Goal: Task Accomplishment & Management: Complete application form

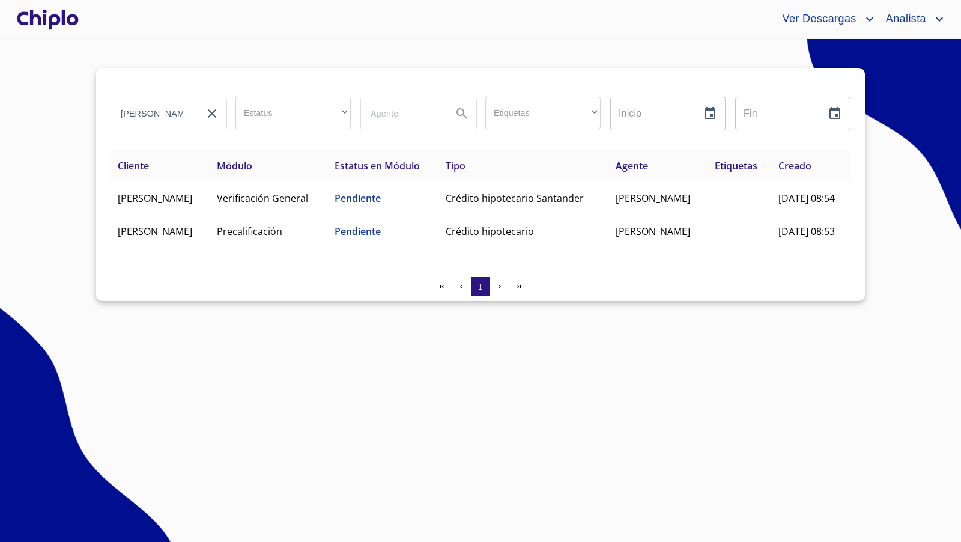
click at [64, 22] on div at bounding box center [47, 19] width 67 height 38
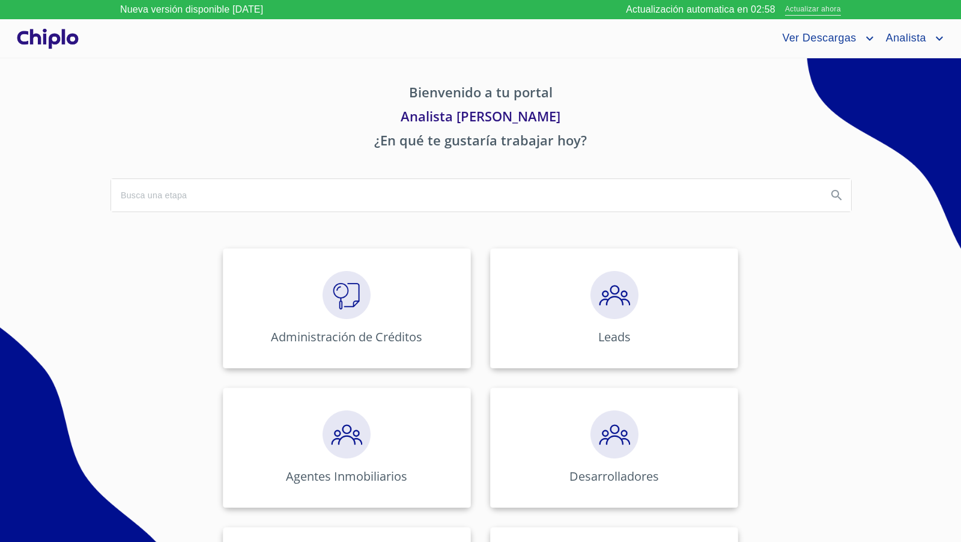
click at [805, 10] on span "Actualizar ahora" at bounding box center [813, 10] width 56 height 13
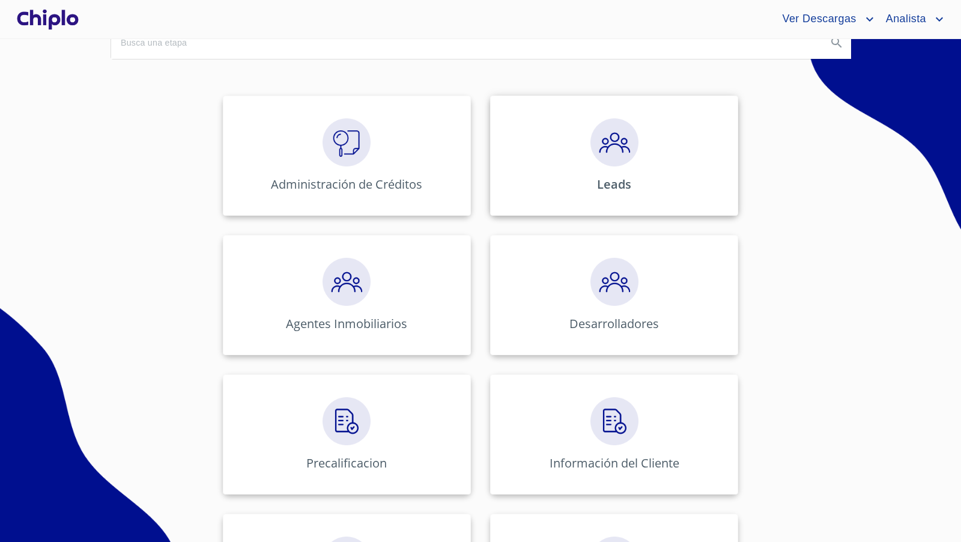
scroll to position [142, 0]
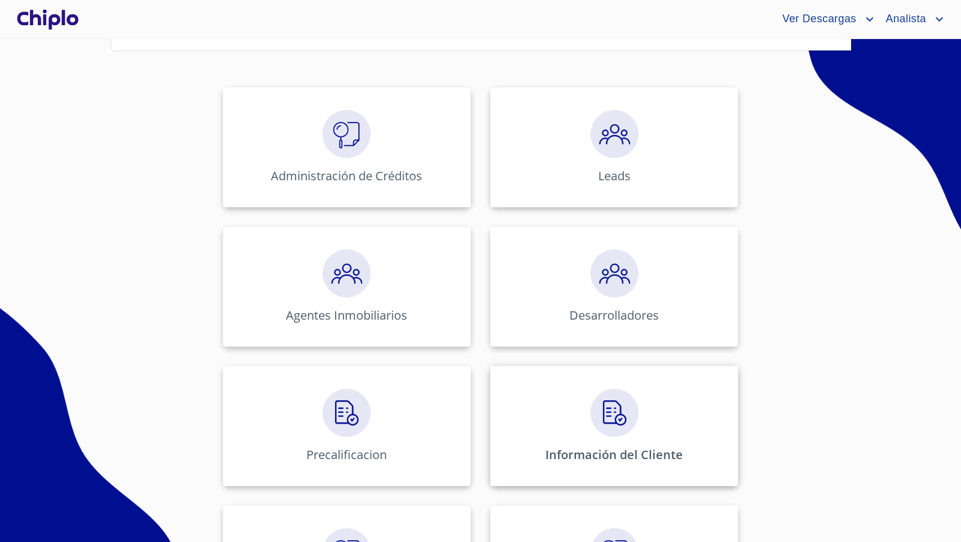
click at [602, 407] on img at bounding box center [614, 413] width 48 height 48
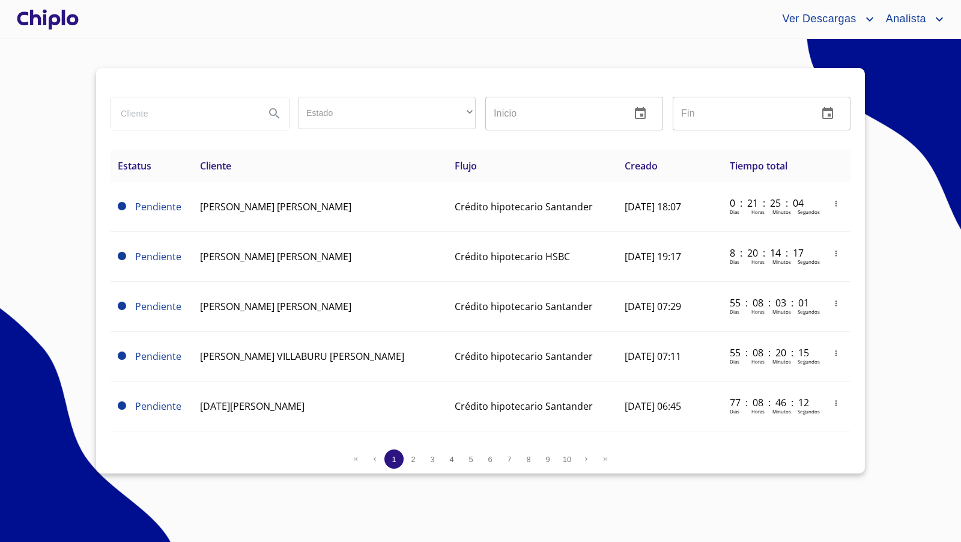
click at [189, 116] on input "search" at bounding box center [183, 113] width 144 height 32
type input "[PERSON_NAME]"
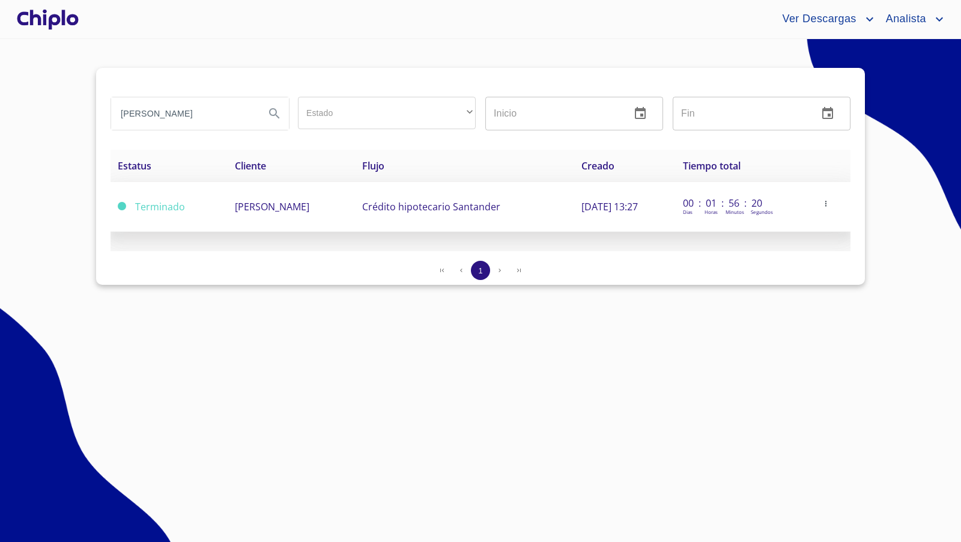
click at [295, 207] on span "[PERSON_NAME]" at bounding box center [272, 206] width 74 height 13
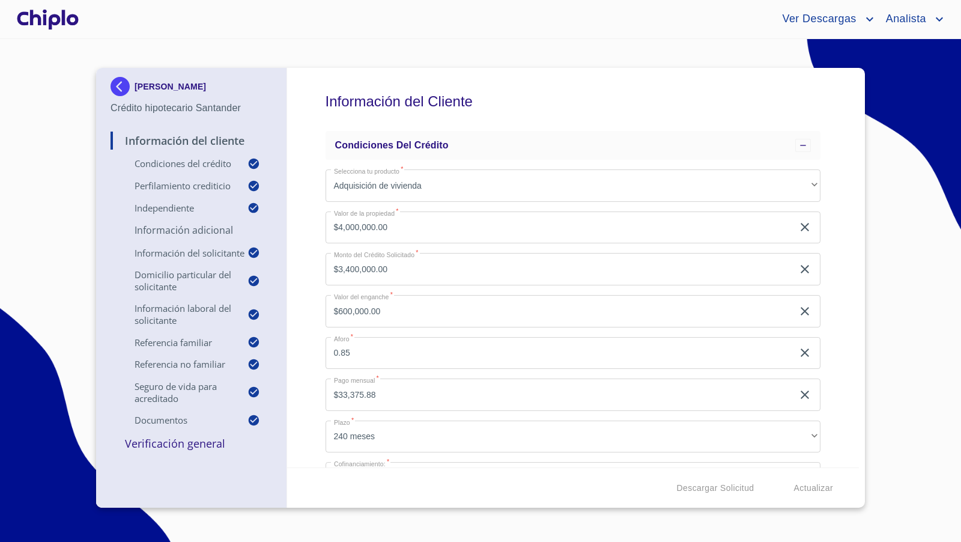
click at [843, 278] on div "Información del Cliente Condiciones del Crédito Selecciona tu producto   * Adqu…" at bounding box center [573, 267] width 572 height 399
click at [839, 292] on div "Información del Cliente Condiciones del Crédito Selecciona tu producto   * Adqu…" at bounding box center [573, 267] width 572 height 399
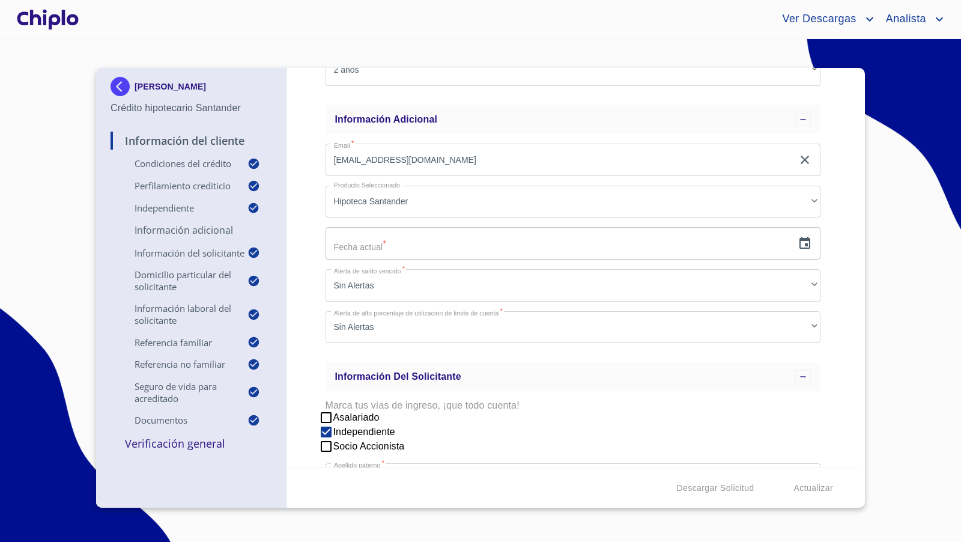
scroll to position [788, 0]
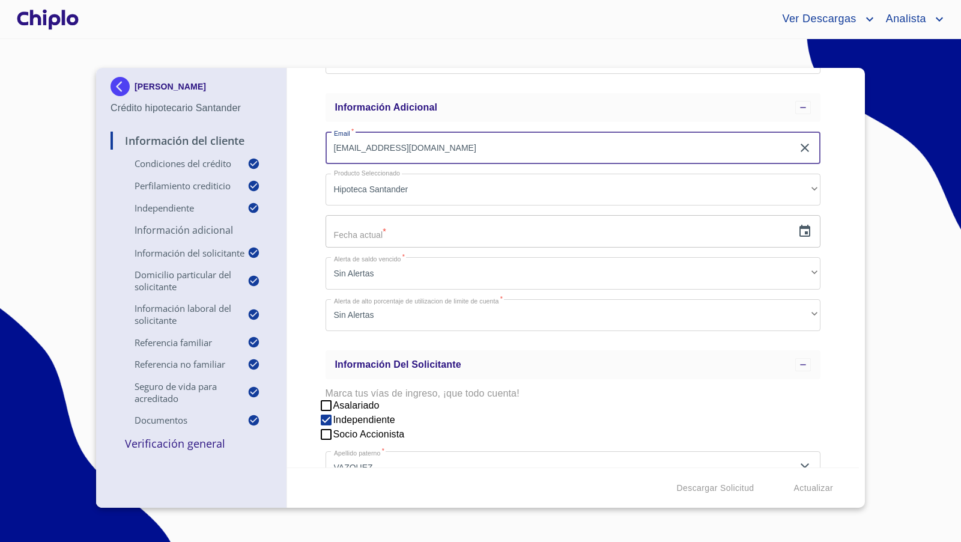
drag, startPoint x: 458, startPoint y: 147, endPoint x: 319, endPoint y: 147, distance: 138.7
click at [319, 147] on div "Información del Cliente Condiciones del Crédito Selecciona tu producto   * Adqu…" at bounding box center [573, 267] width 572 height 399
click at [807, 230] on icon "button" at bounding box center [805, 231] width 14 height 14
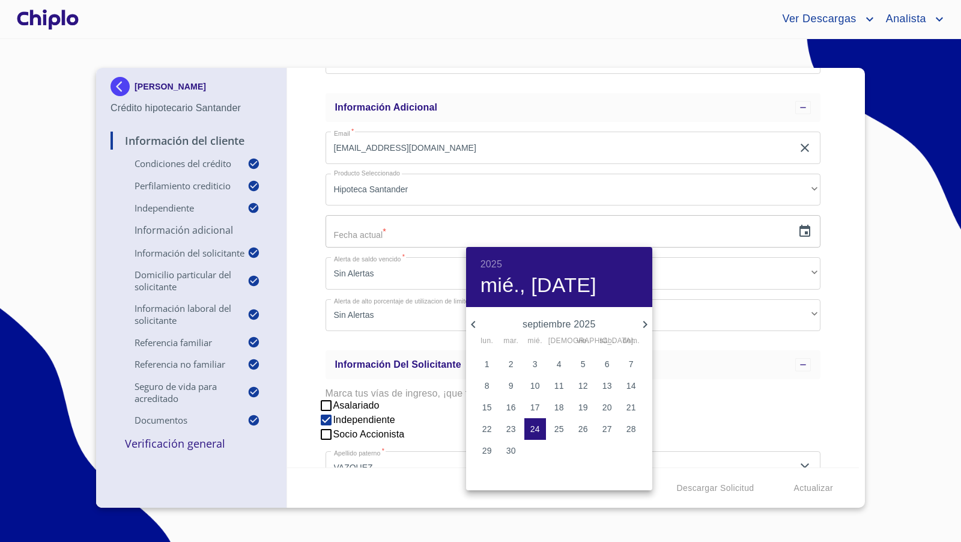
click at [536, 426] on p "24" at bounding box center [535, 429] width 10 height 12
type input "24 de sep. de 2025"
click at [308, 313] on div at bounding box center [480, 271] width 961 height 542
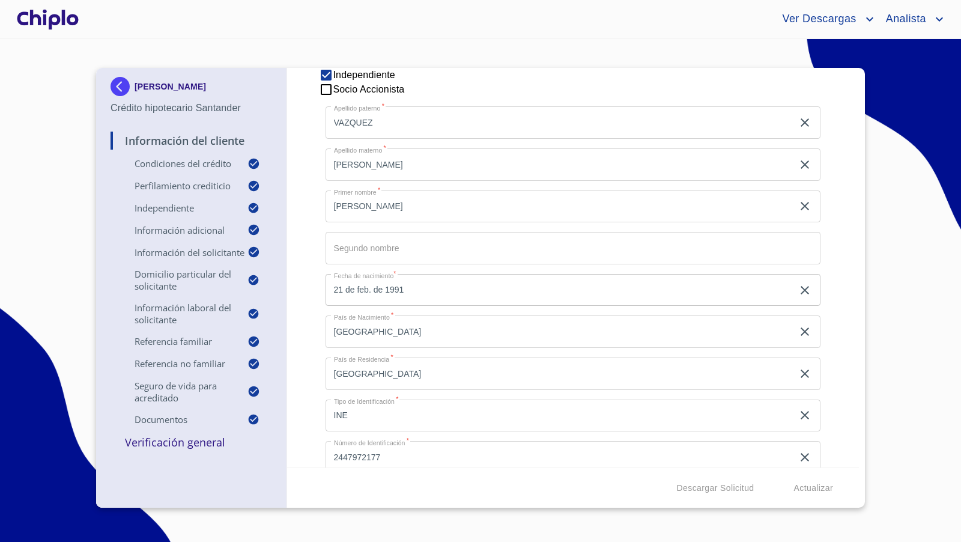
scroll to position [1133, 0]
click at [302, 170] on div "Información del Cliente Condiciones del Crédito Selecciona tu producto   * Adqu…" at bounding box center [573, 267] width 572 height 399
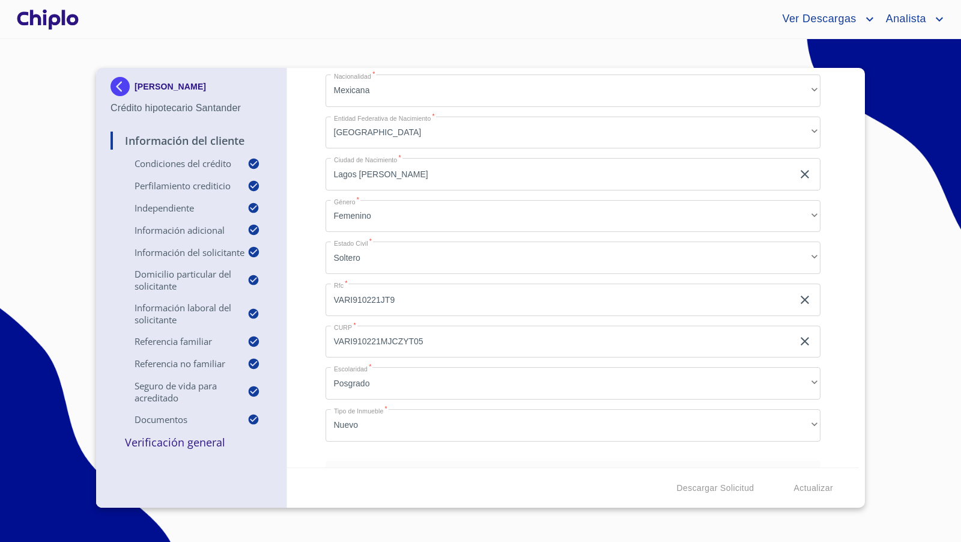
scroll to position [1548, 0]
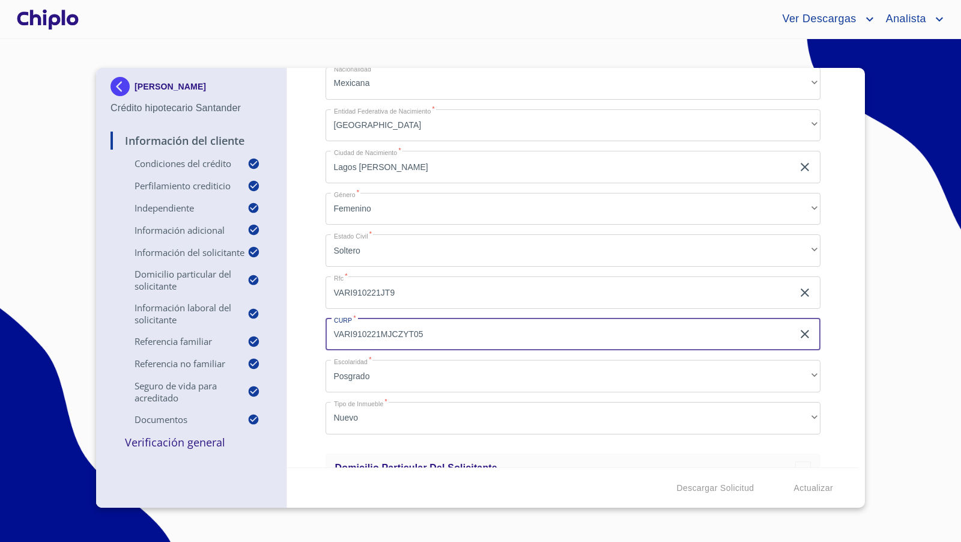
drag, startPoint x: 432, startPoint y: 333, endPoint x: 311, endPoint y: 324, distance: 121.1
click at [311, 324] on div "Información del Cliente Condiciones del Crédito Selecciona tu producto   * Adqu…" at bounding box center [573, 267] width 572 height 399
click at [310, 291] on div "Información del Cliente Condiciones del Crédito Selecciona tu producto   * Adqu…" at bounding box center [573, 267] width 572 height 399
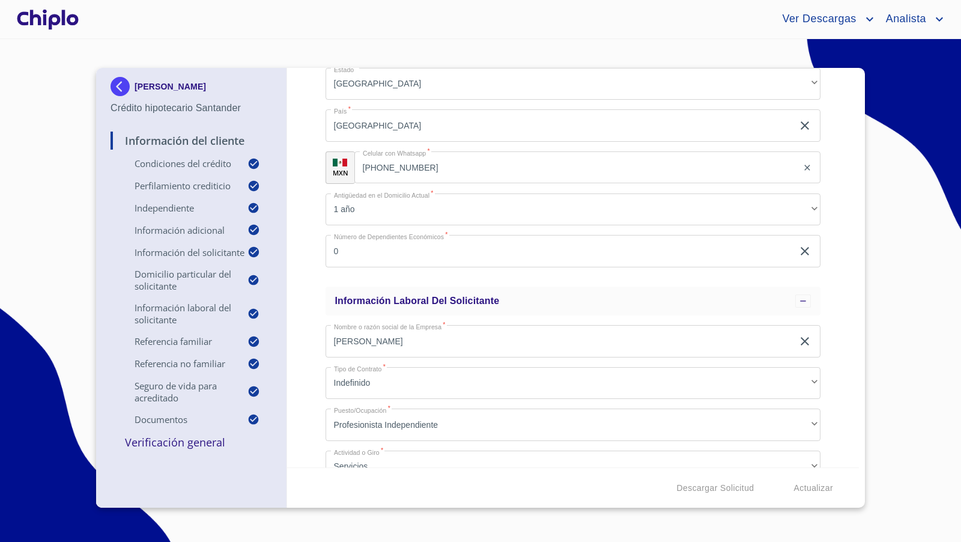
scroll to position [2295, 0]
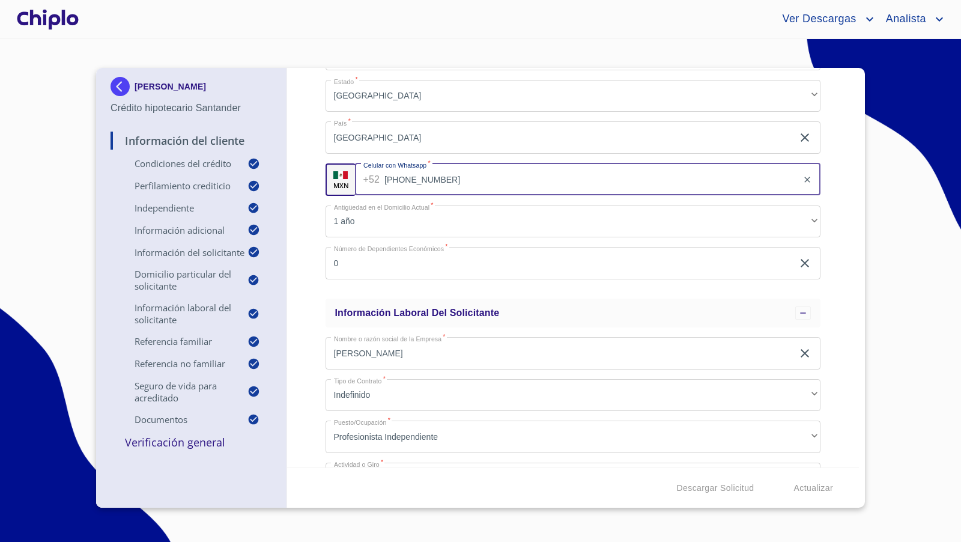
click at [473, 175] on input "[PHONE_NUMBER]" at bounding box center [590, 179] width 413 height 32
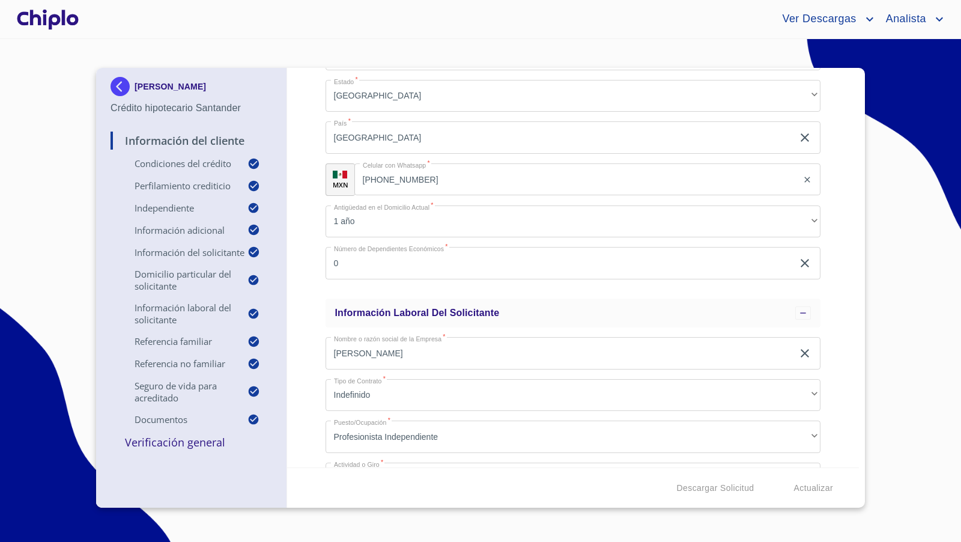
drag, startPoint x: 237, startPoint y: 84, endPoint x: 42, endPoint y: 155, distance: 207.1
click at [42, 155] on section "[PERSON_NAME] [PERSON_NAME] hipotecario Santander Información del Cliente Condi…" at bounding box center [480, 290] width 961 height 503
click at [312, 267] on div "Información del Cliente Condiciones del Crédito Selecciona tu producto   * Adqu…" at bounding box center [573, 267] width 572 height 399
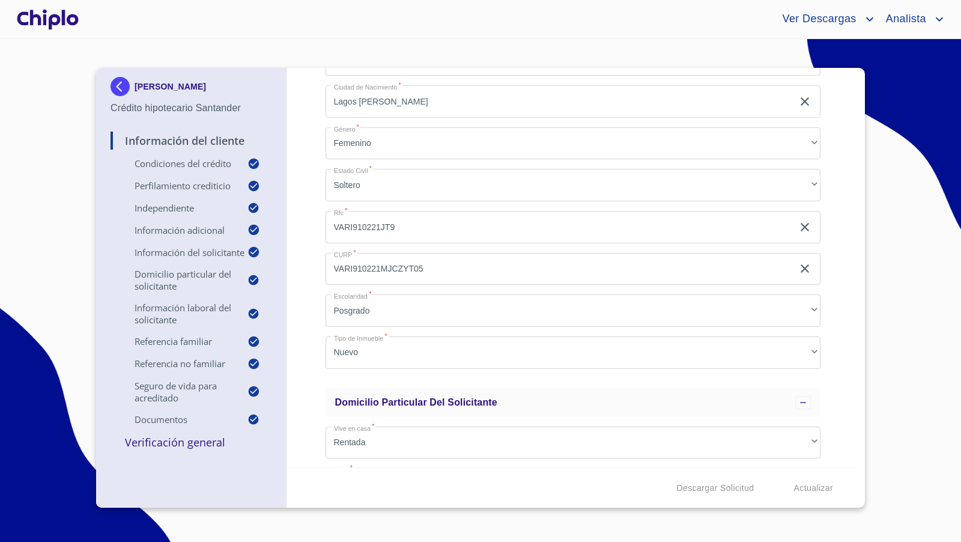
scroll to position [1613, 0]
click at [315, 240] on div "Información del Cliente Condiciones del Crédito Selecciona tu producto   * Adqu…" at bounding box center [573, 267] width 572 height 399
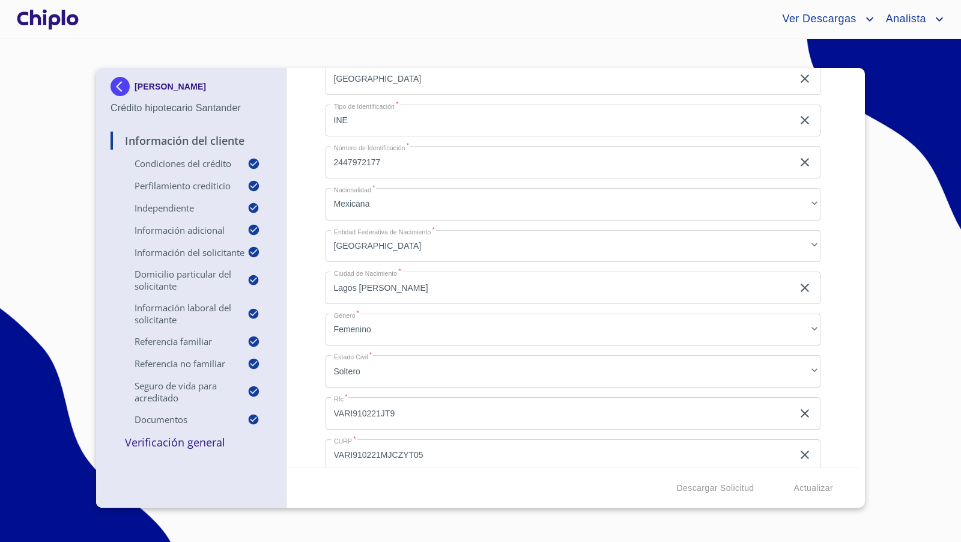
scroll to position [1427, 0]
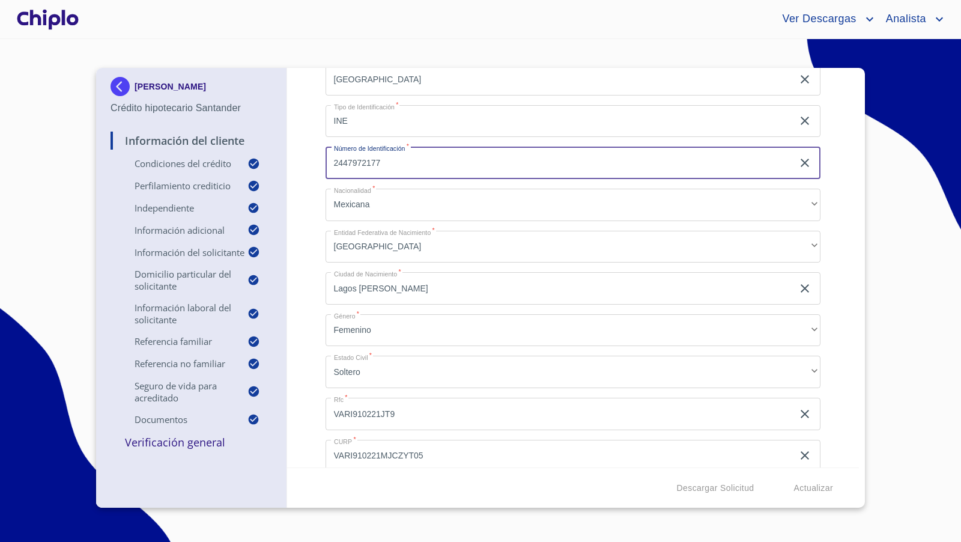
drag, startPoint x: 393, startPoint y: 164, endPoint x: 286, endPoint y: 157, distance: 106.5
click at [287, 157] on div "Información del Cliente Condiciones del Crédito Selecciona tu producto   * Adqu…" at bounding box center [573, 267] width 572 height 399
type input "1124083235099"
click at [311, 142] on div "Información del Cliente Condiciones del Crédito Selecciona tu producto   * Adqu…" at bounding box center [573, 267] width 572 height 399
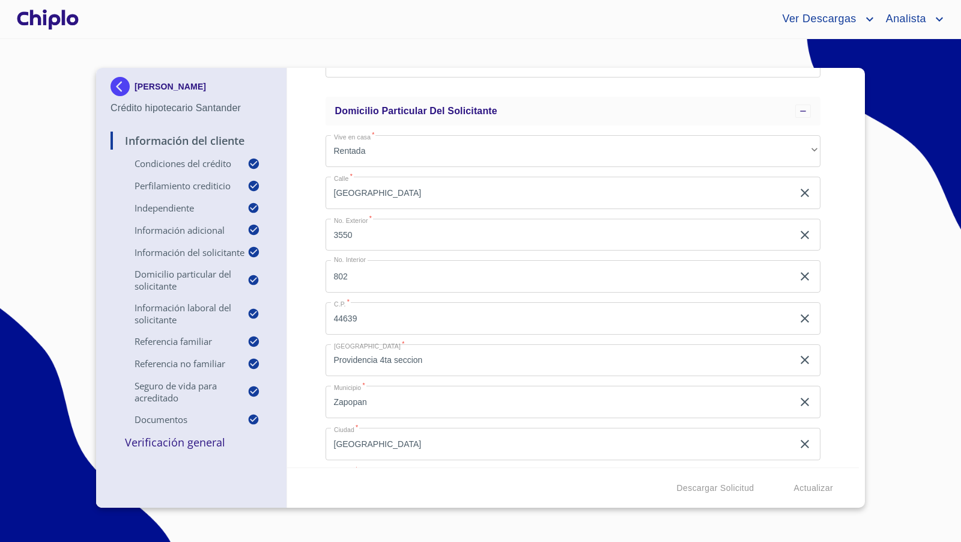
scroll to position [1925, 0]
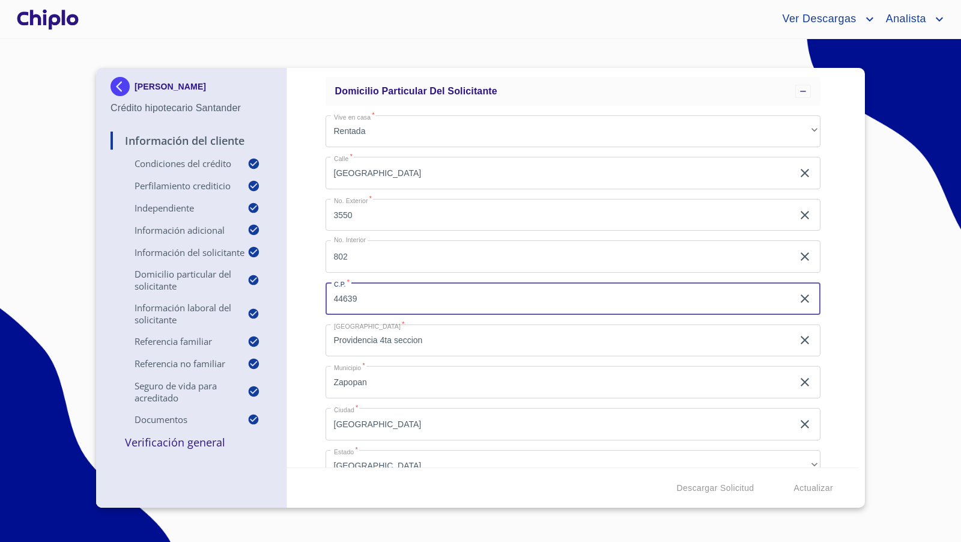
drag, startPoint x: 366, startPoint y: 298, endPoint x: 288, endPoint y: 296, distance: 78.7
click at [288, 296] on div "Información del Cliente Condiciones del Crédito Selecciona tu producto   * Adqu…" at bounding box center [573, 267] width 572 height 399
type input "44660"
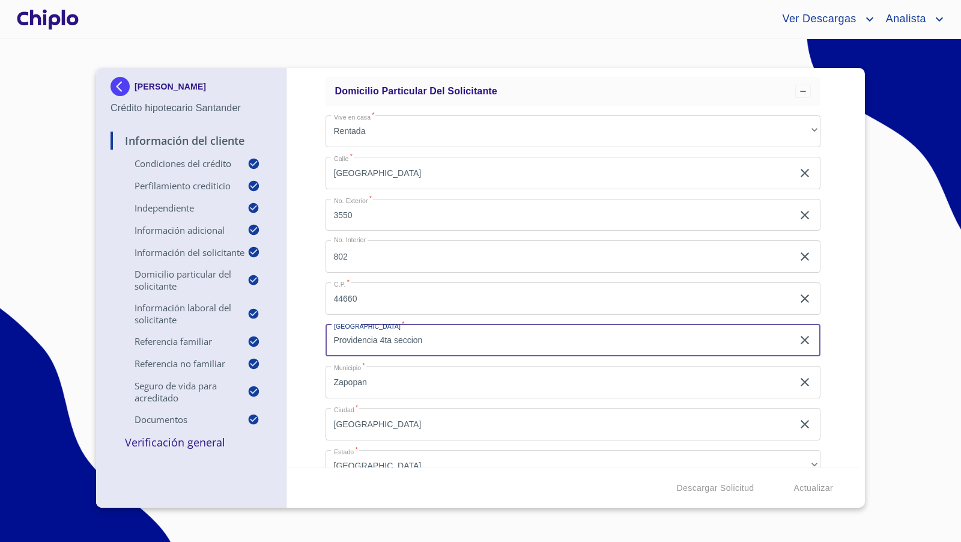
drag, startPoint x: 340, startPoint y: 345, endPoint x: 232, endPoint y: 344, distance: 108.1
click at [232, 344] on div "[PERSON_NAME] [PERSON_NAME] hipotecario Santander Información del Cliente Condi…" at bounding box center [477, 288] width 763 height 440
type input "COLINAS DE [GEOGRAPHIC_DATA][PERSON_NAME]"
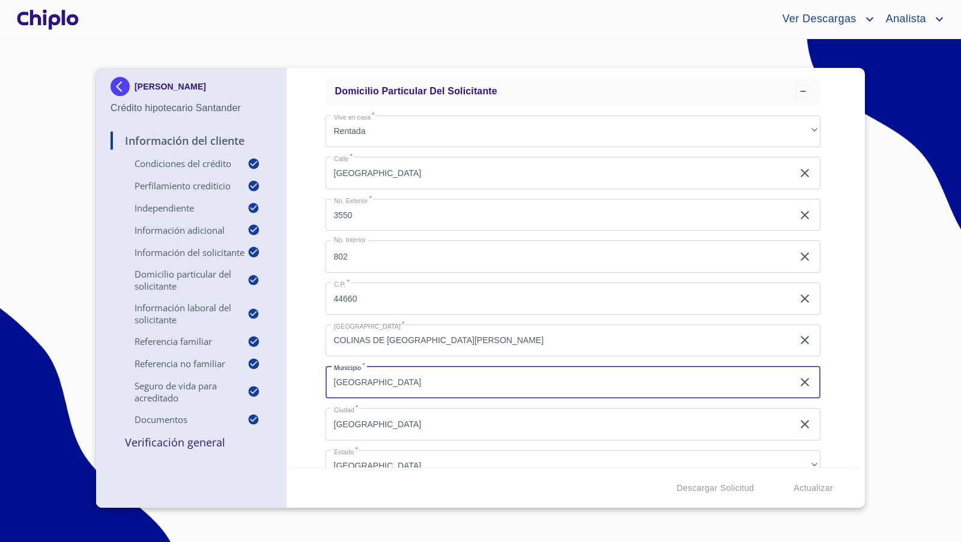
click at [292, 334] on div "Información del Cliente Condiciones del Crédito Selecciona tu producto   * Adqu…" at bounding box center [573, 267] width 572 height 399
drag, startPoint x: 413, startPoint y: 383, endPoint x: 271, endPoint y: 377, distance: 141.9
click at [271, 377] on div "[PERSON_NAME] [PERSON_NAME] hipotecario Santander Información del Cliente Condi…" at bounding box center [477, 288] width 763 height 440
type input "ZAPOPAMN"
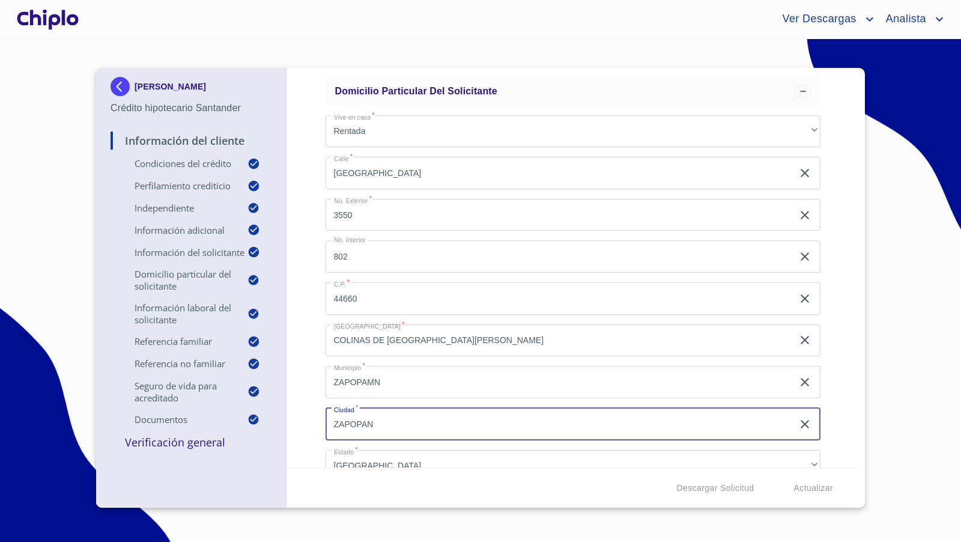
type input "ZAPOPAN"
click at [405, 379] on input "ZAPOPAMN" at bounding box center [560, 382] width 468 height 32
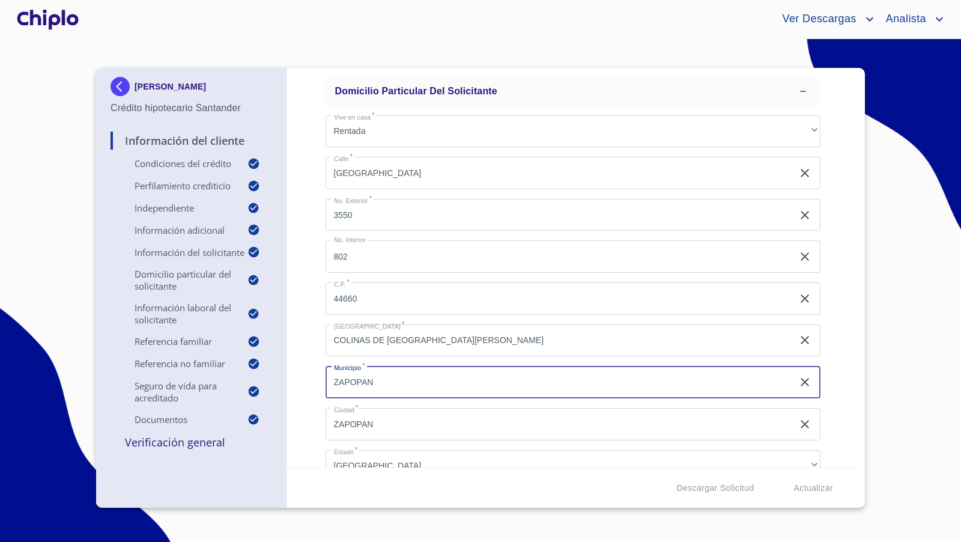
type input "ZAPOPAN"
click at [305, 321] on div "Información del Cliente Condiciones del Crédito Selecciona tu producto   * Adqu…" at bounding box center [573, 267] width 572 height 399
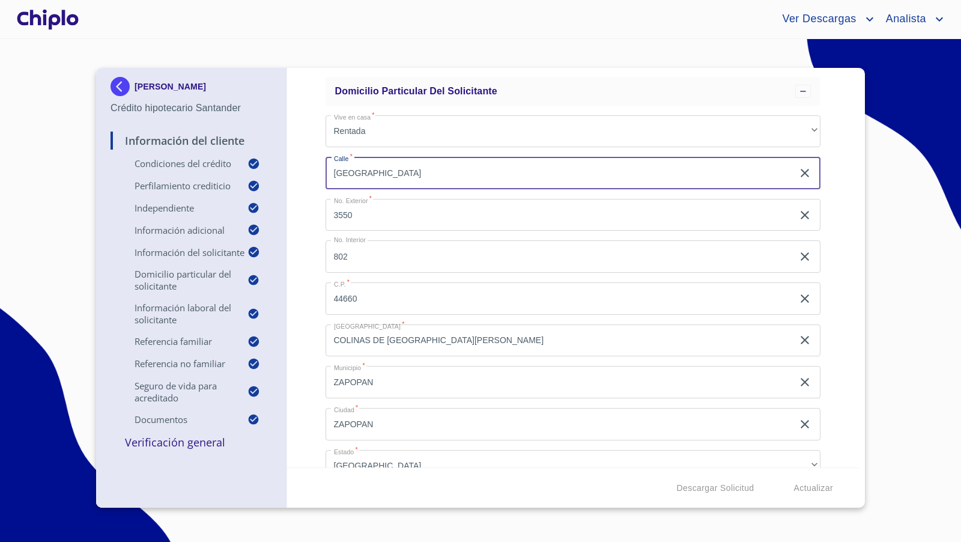
drag, startPoint x: 413, startPoint y: 169, endPoint x: 264, endPoint y: 171, distance: 148.9
click at [264, 171] on div "[PERSON_NAME] [PERSON_NAME] hipotecario Santander Información del Cliente Condi…" at bounding box center [477, 288] width 763 height 440
type input "[GEOGRAPHIC_DATA]"
click at [312, 169] on div "Información del Cliente Condiciones del Crédito Selecciona tu producto   * Adqu…" at bounding box center [573, 267] width 572 height 399
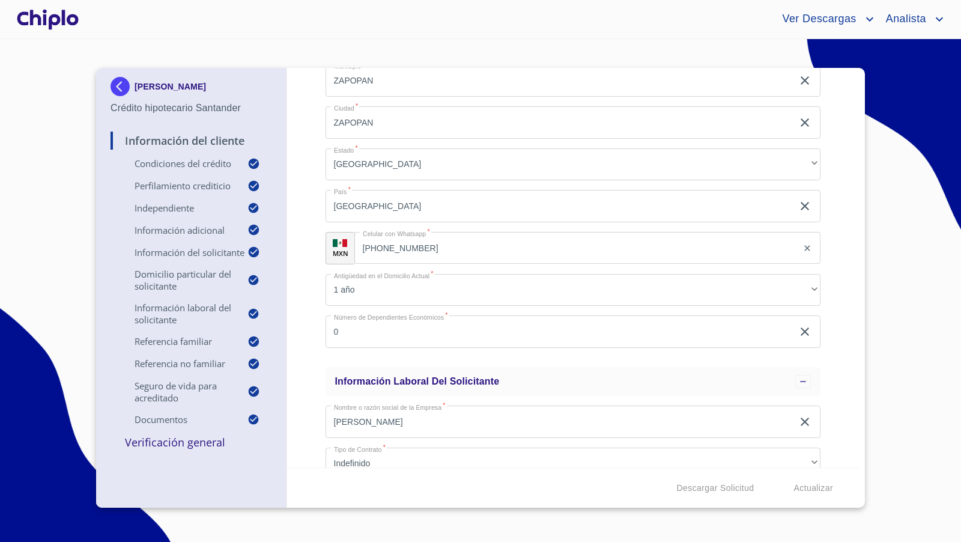
scroll to position [2253, 0]
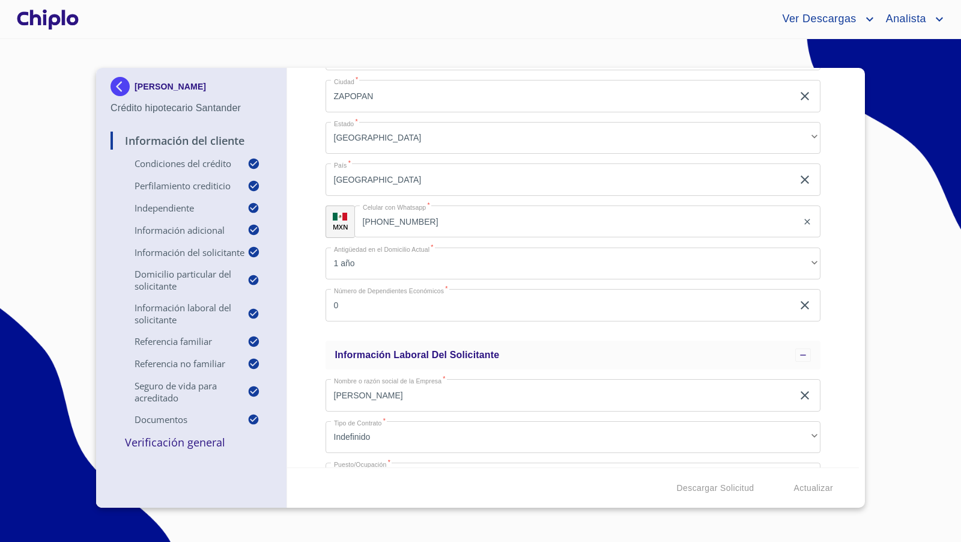
click at [307, 171] on div "Información del Cliente Condiciones del Crédito Selecciona tu producto   * Adqu…" at bounding box center [573, 267] width 572 height 399
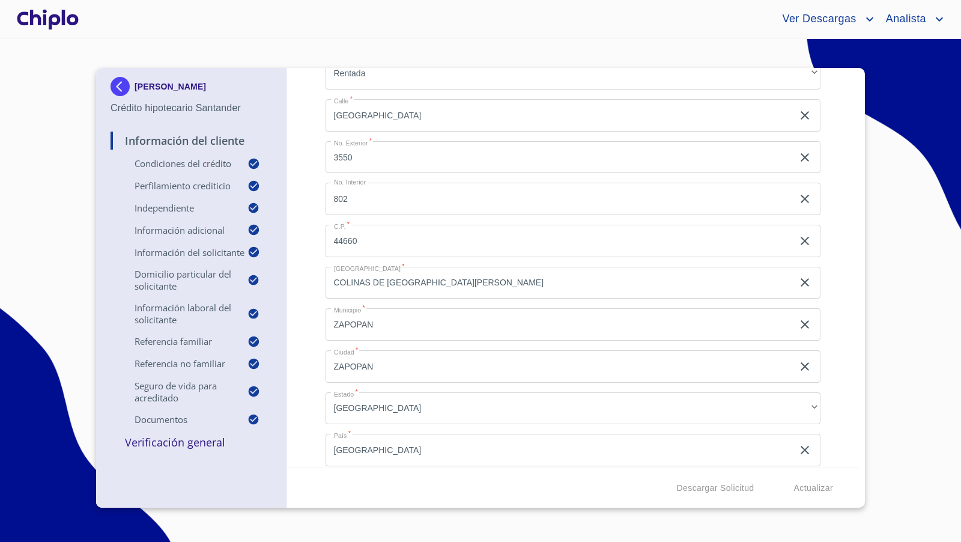
scroll to position [1982, 0]
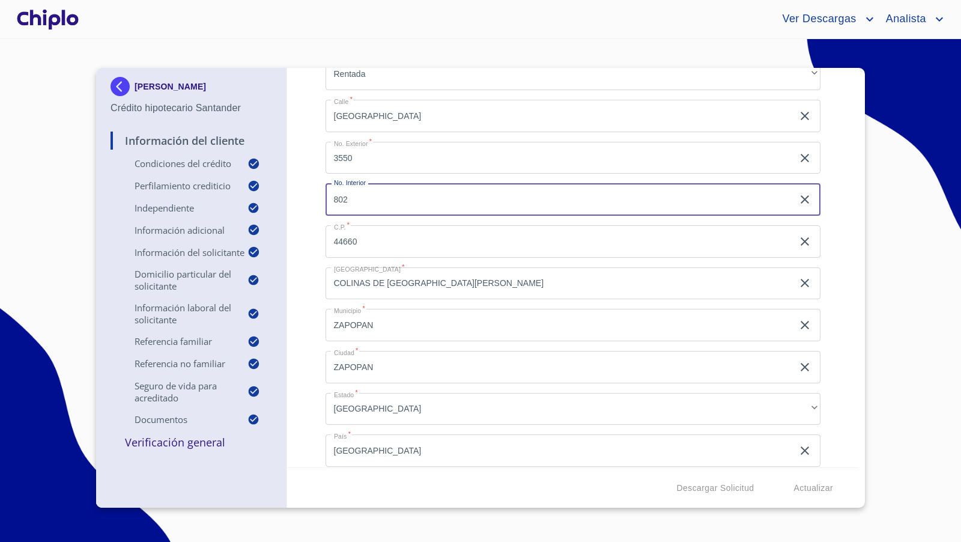
drag, startPoint x: 359, startPoint y: 201, endPoint x: 304, endPoint y: 194, distance: 54.5
click at [304, 194] on div "Información del Cliente Condiciones del Crédito Selecciona tu producto   * Adqu…" at bounding box center [573, 267] width 572 height 399
click at [312, 280] on div "Información del Cliente Condiciones del Crédito Selecciona tu producto   * Adqu…" at bounding box center [573, 267] width 572 height 399
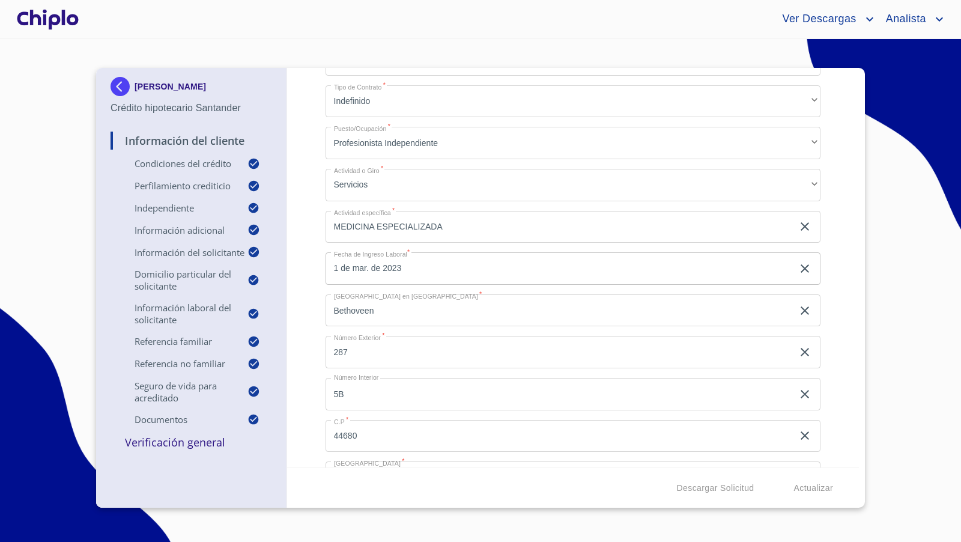
scroll to position [2590, 0]
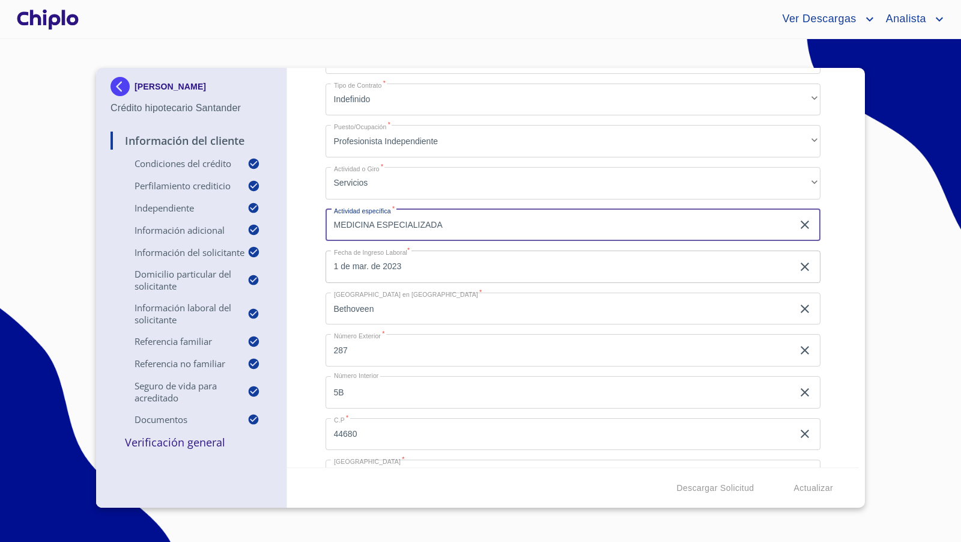
drag, startPoint x: 473, startPoint y: 226, endPoint x: 318, endPoint y: 225, distance: 154.9
click at [318, 225] on div "Información del Cliente Condiciones del Crédito Selecciona tu producto   * Adqu…" at bounding box center [573, 267] width 572 height 399
click at [317, 277] on div "Información del Cliente Condiciones del Crédito Selecciona tu producto   * Adqu…" at bounding box center [573, 267] width 572 height 399
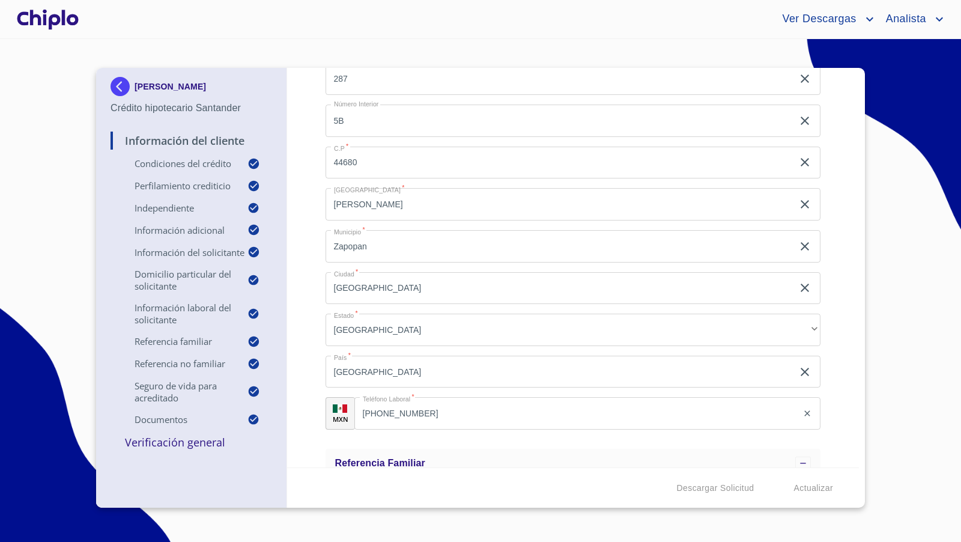
scroll to position [2850, 0]
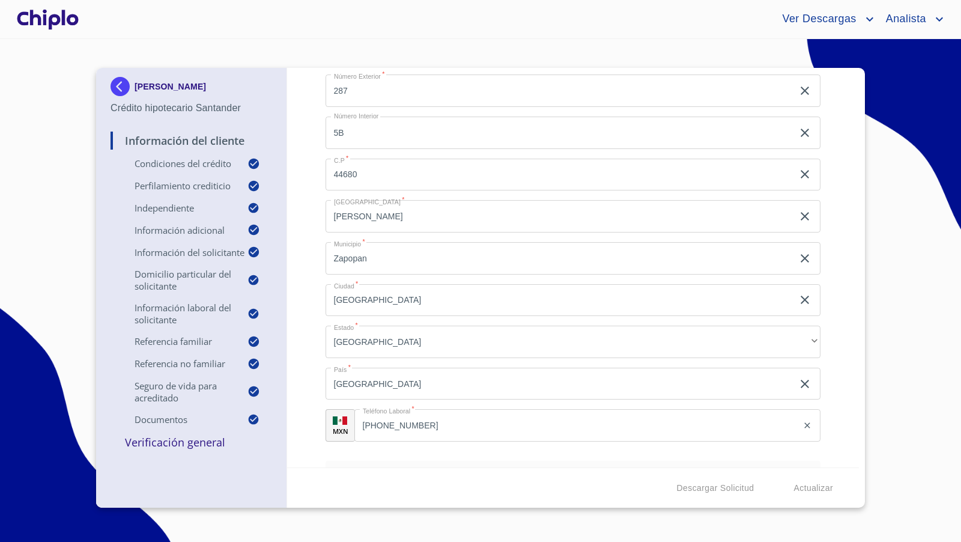
click at [838, 223] on div "Información del Cliente Condiciones del Crédito Selecciona tu producto   * Adqu…" at bounding box center [573, 267] width 572 height 399
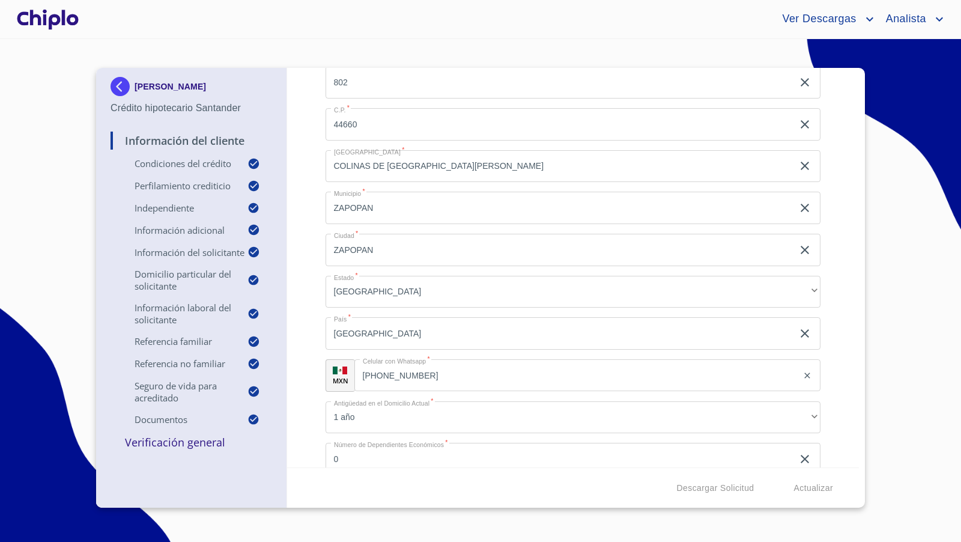
scroll to position [2110, 0]
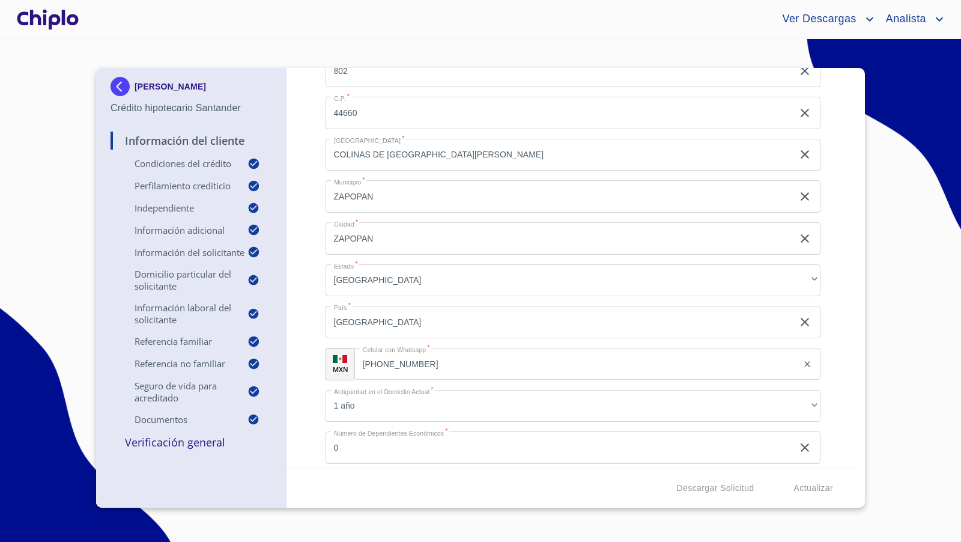
click at [832, 259] on div "Información del Cliente Condiciones del Crédito Selecciona tu producto   * Adqu…" at bounding box center [573, 267] width 572 height 399
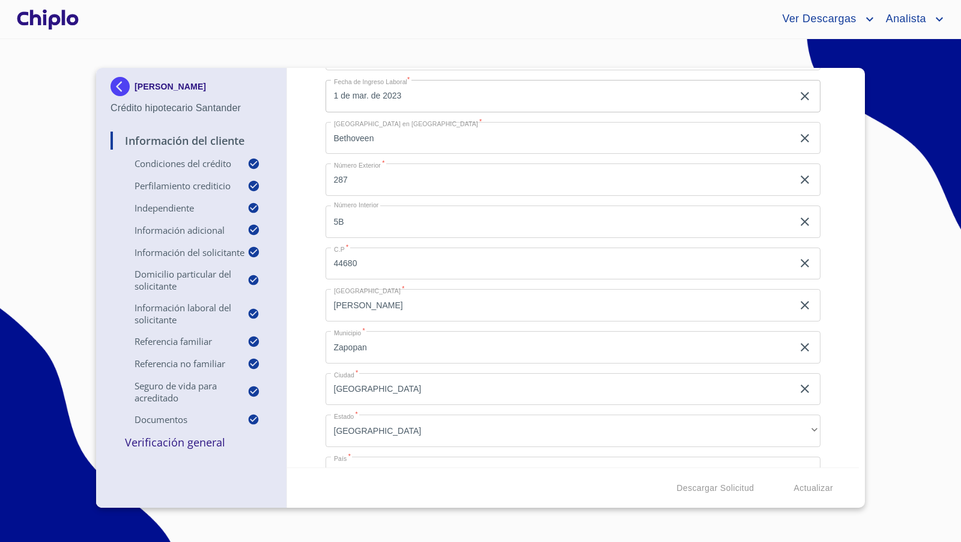
scroll to position [2766, 0]
click at [834, 313] on div "Información del Cliente Condiciones del Crédito Selecciona tu producto   * Adqu…" at bounding box center [573, 267] width 572 height 399
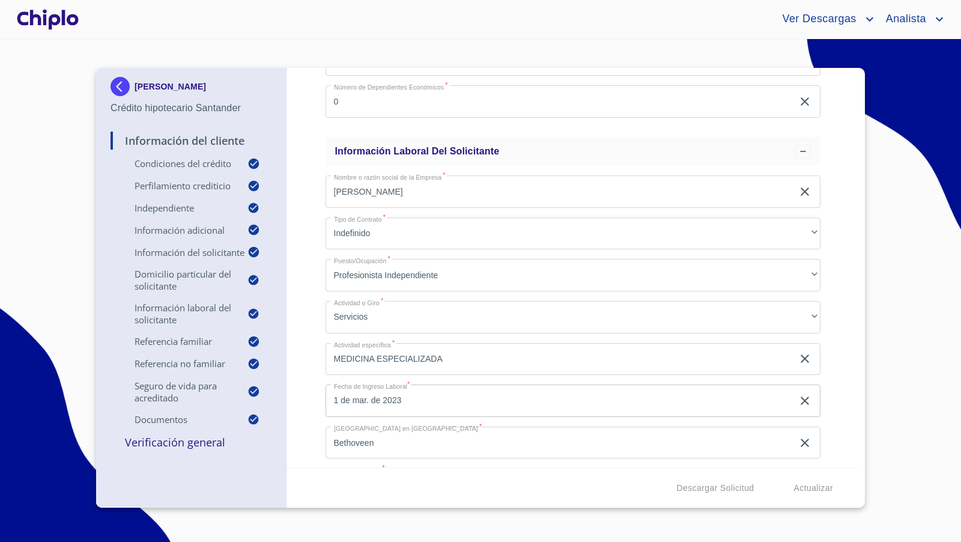
scroll to position [2451, 0]
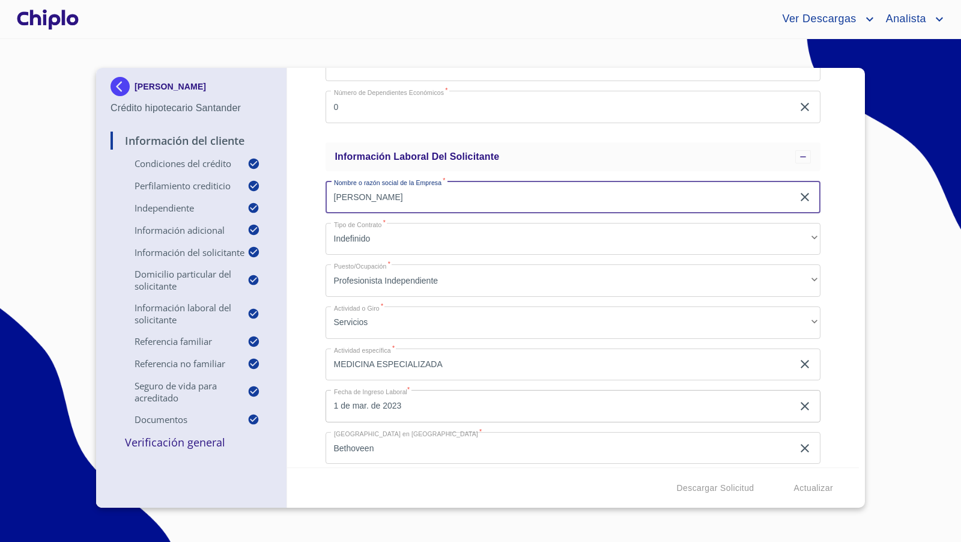
drag, startPoint x: 444, startPoint y: 198, endPoint x: 294, endPoint y: 189, distance: 150.4
click at [294, 189] on div "Información del Cliente Condiciones del Crédito Selecciona tu producto   * Adqu…" at bounding box center [573, 267] width 572 height 399
click at [307, 257] on div "Información del Cliente Condiciones del Crédito Selecciona tu producto   * Adqu…" at bounding box center [573, 267] width 572 height 399
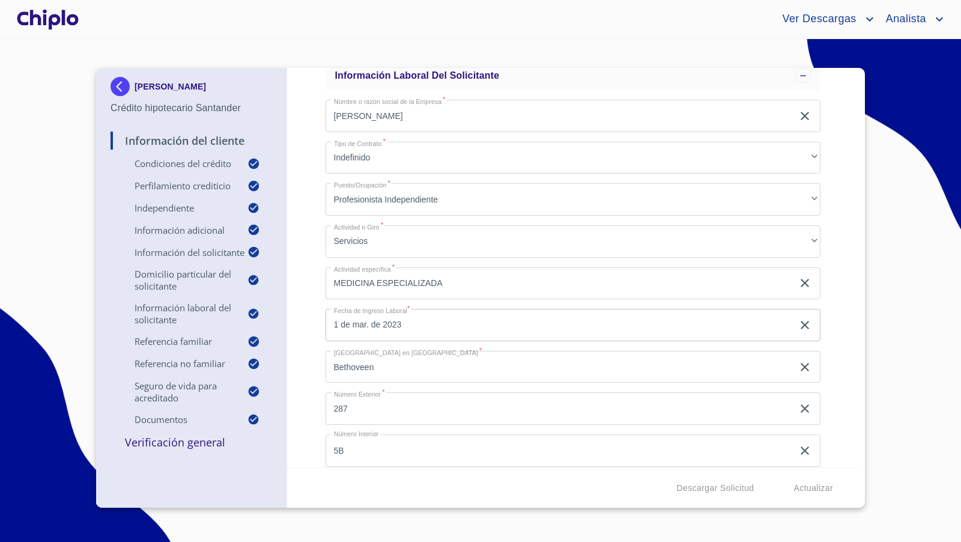
scroll to position [2533, 0]
click at [834, 331] on div "Información del Cliente Condiciones del Crédito Selecciona tu producto   * Adqu…" at bounding box center [573, 267] width 572 height 399
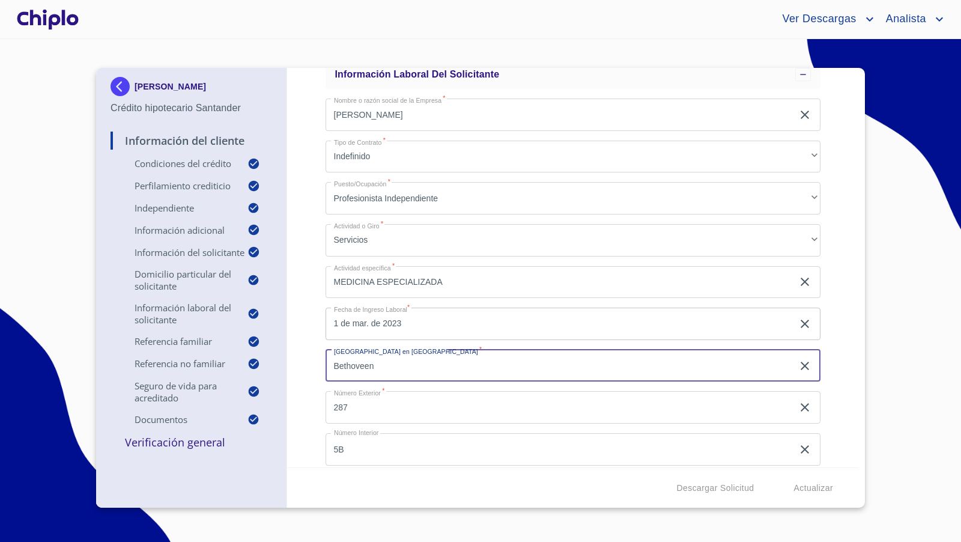
drag, startPoint x: 391, startPoint y: 366, endPoint x: 304, endPoint y: 362, distance: 87.2
click at [304, 362] on div "Información del Cliente Condiciones del Crédito Selecciona tu producto   * Adqu…" at bounding box center [573, 267] width 572 height 399
click at [301, 351] on div "Información del Cliente Condiciones del Crédito Selecciona tu producto   * Adqu…" at bounding box center [573, 267] width 572 height 399
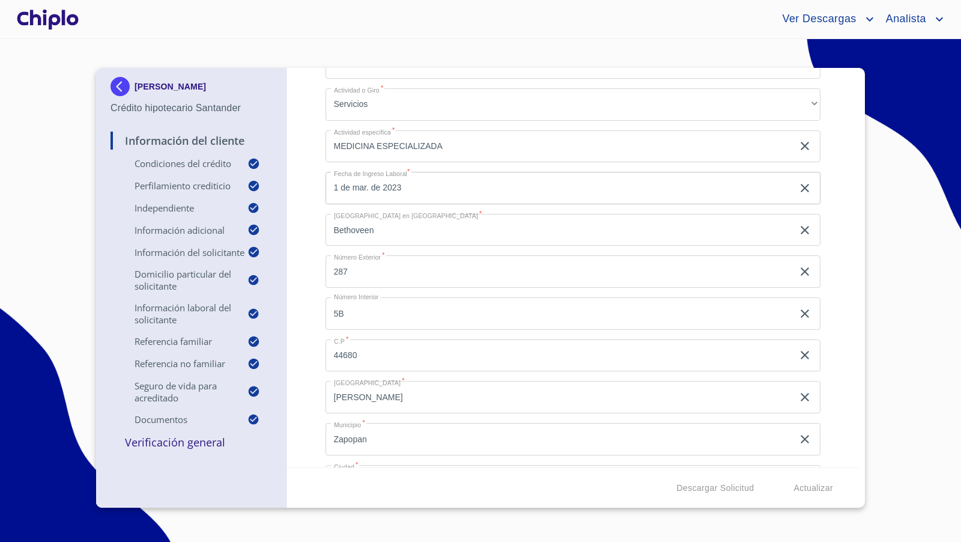
scroll to position [2681, 0]
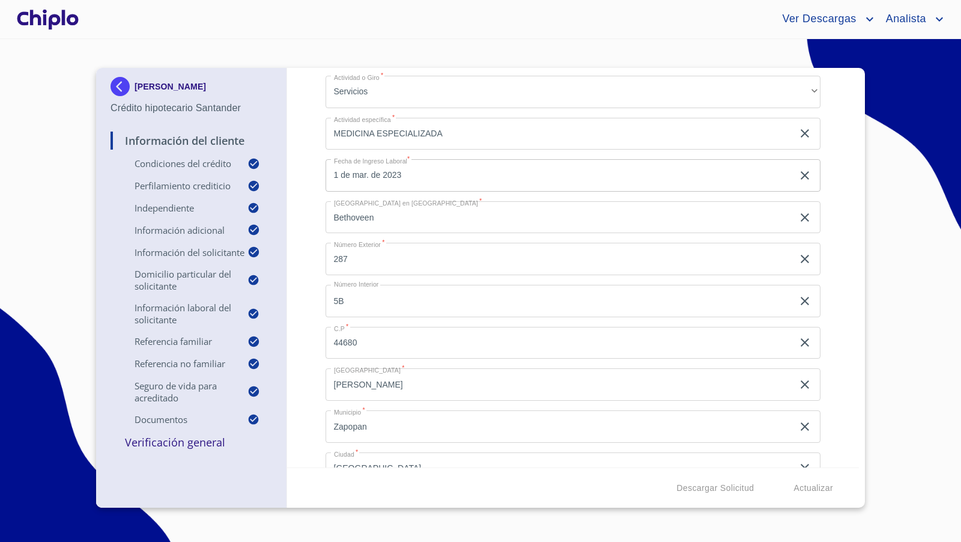
click at [314, 277] on div "Información del Cliente Condiciones del Crédito Selecciona tu producto   * Adqu…" at bounding box center [573, 267] width 572 height 399
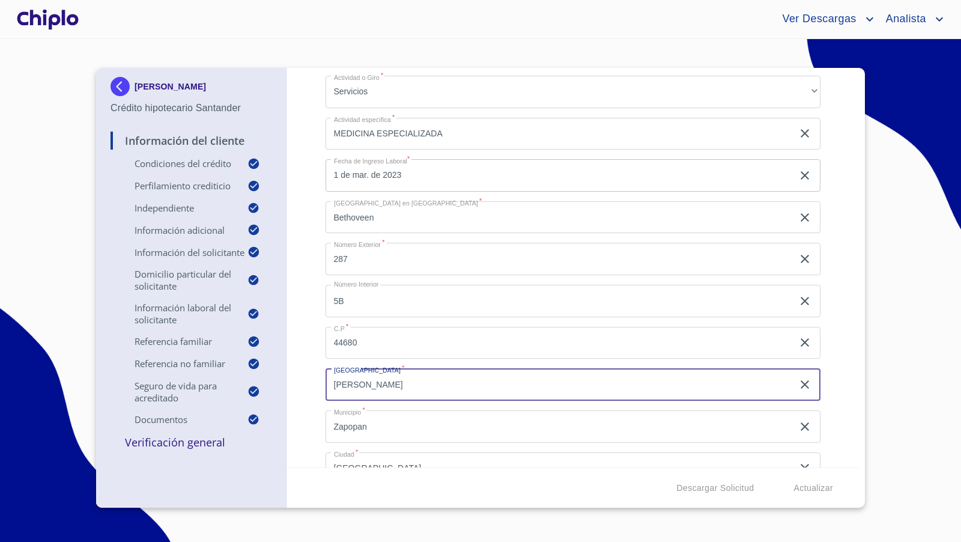
click at [372, 386] on input "[PERSON_NAME]" at bounding box center [560, 384] width 468 height 32
type input "Residencial [PERSON_NAME]"
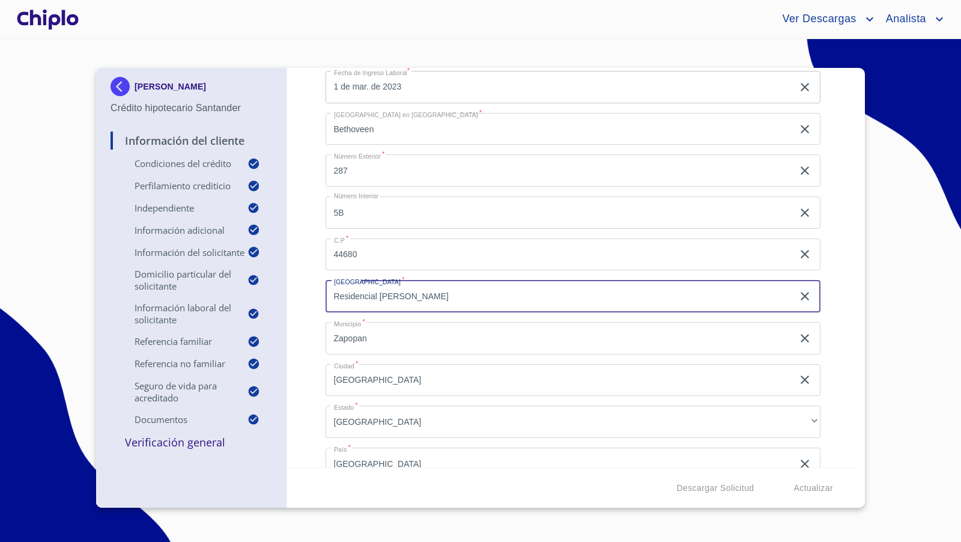
scroll to position [2778, 0]
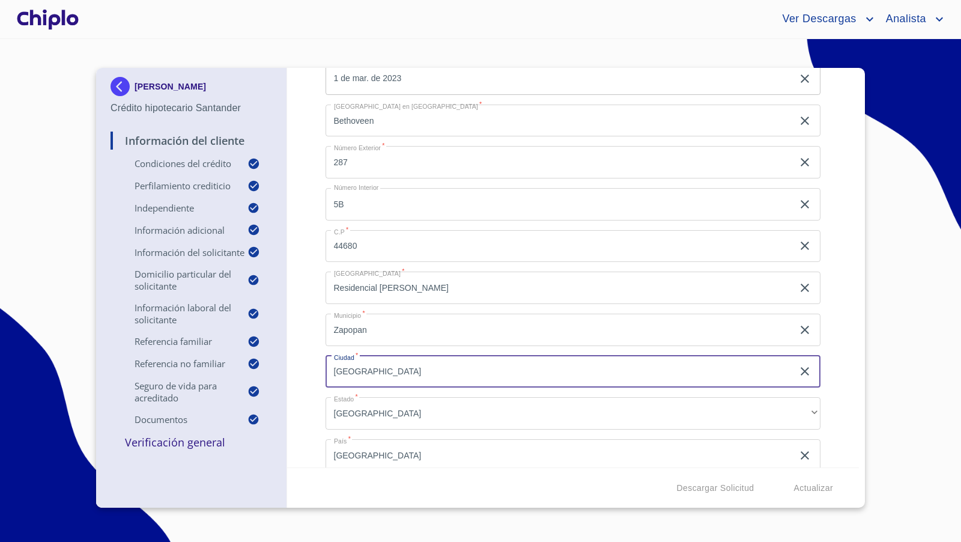
drag, startPoint x: 351, startPoint y: 369, endPoint x: 312, endPoint y: 369, distance: 39.0
click at [312, 369] on div "Información del Cliente Condiciones del Crédito Selecciona tu producto   * Adqu…" at bounding box center [573, 267] width 572 height 399
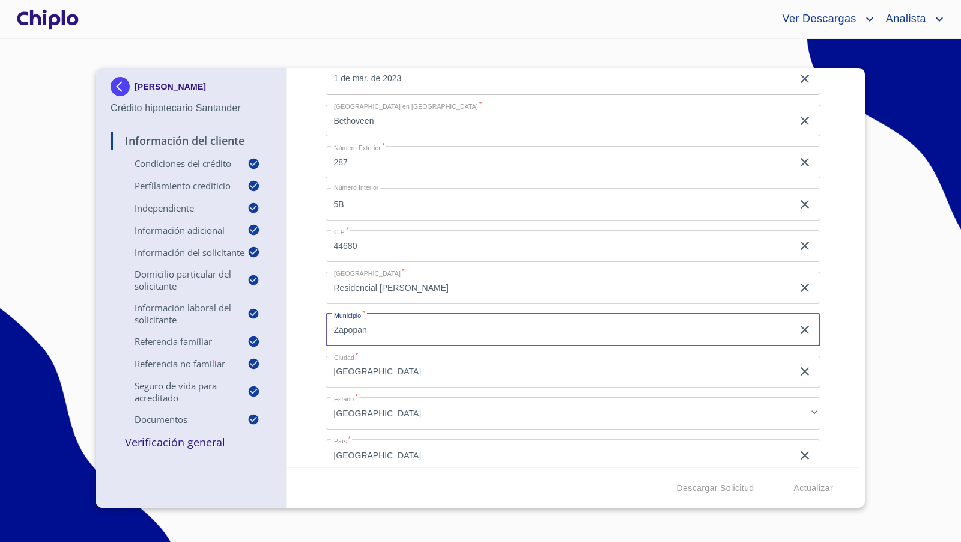
drag, startPoint x: 348, startPoint y: 326, endPoint x: 317, endPoint y: 326, distance: 30.6
click at [317, 326] on div "Información del Cliente Condiciones del Crédito Selecciona tu producto   * Adqu…" at bounding box center [573, 267] width 572 height 399
paste input "[GEOGRAPHIC_DATA]"
type input "[GEOGRAPHIC_DATA]"
click at [313, 316] on div "Información del Cliente Condiciones del Crédito Selecciona tu producto   * Adqu…" at bounding box center [573, 267] width 572 height 399
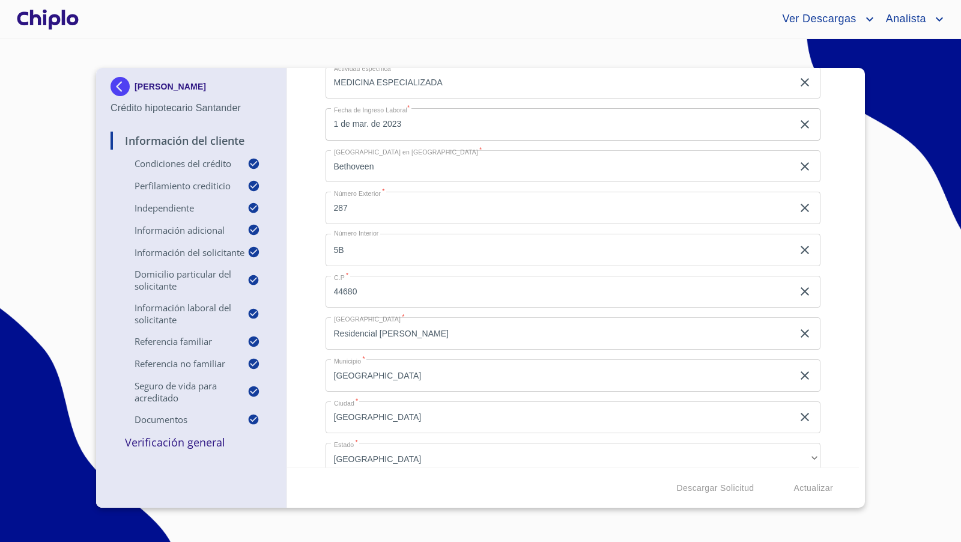
scroll to position [2730, 0]
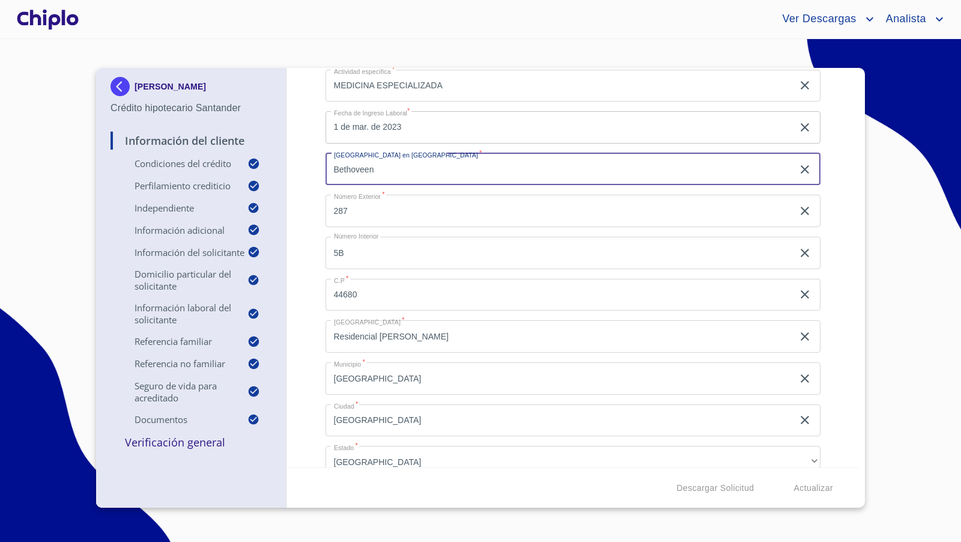
drag, startPoint x: 407, startPoint y: 172, endPoint x: 314, endPoint y: 165, distance: 92.7
click at [314, 165] on div "Información del Cliente Condiciones del Crédito Selecciona tu producto   * Adqu…" at bounding box center [573, 267] width 572 height 399
click at [835, 285] on div "Información del Cliente Condiciones del Crédito Selecciona tu producto   * Adqu…" at bounding box center [573, 267] width 572 height 399
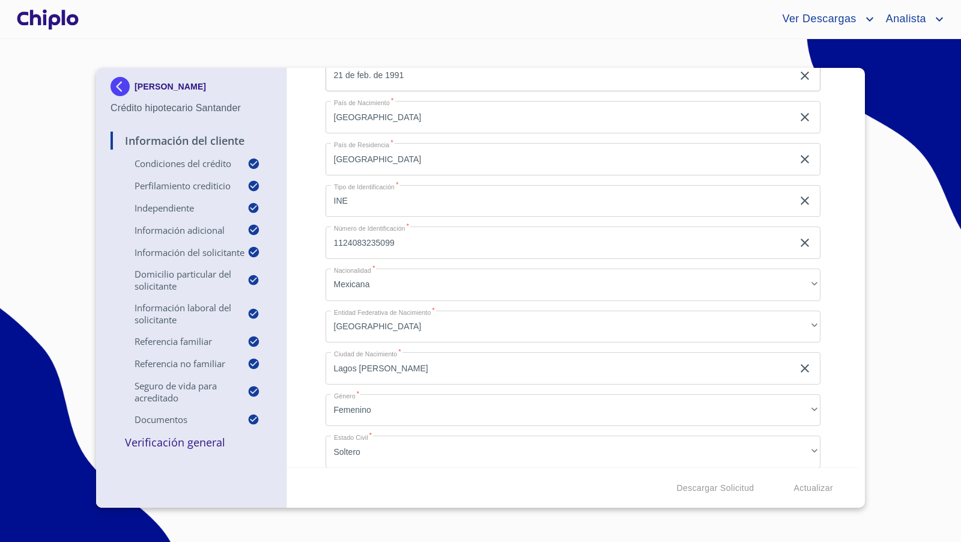
scroll to position [1349, 0]
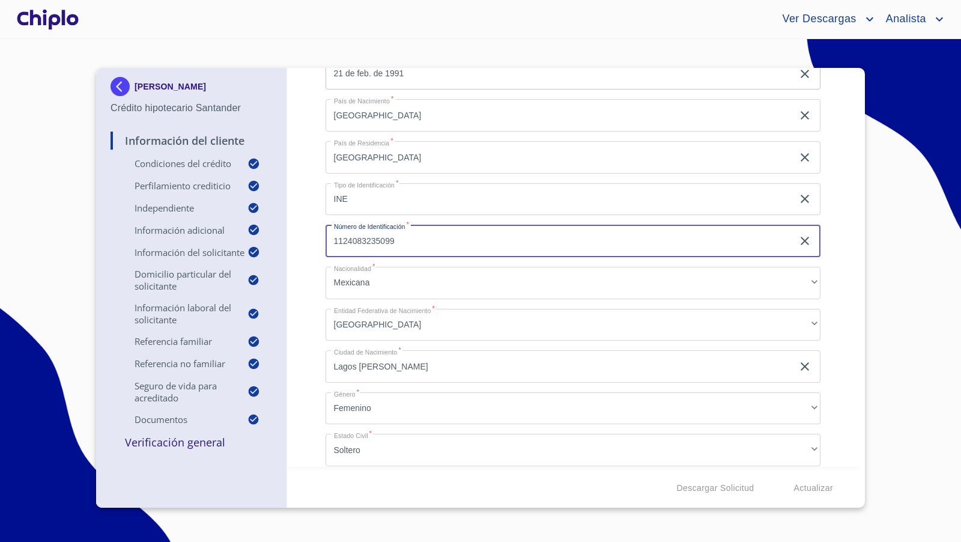
drag, startPoint x: 429, startPoint y: 245, endPoint x: 310, endPoint y: 242, distance: 118.9
click at [310, 242] on div "Información del Cliente Condiciones del Crédito Selecciona tu producto   * Adqu…" at bounding box center [573, 267] width 572 height 399
click at [319, 323] on div "Información del Cliente Condiciones del Crédito Selecciona tu producto   * Adqu…" at bounding box center [573, 267] width 572 height 399
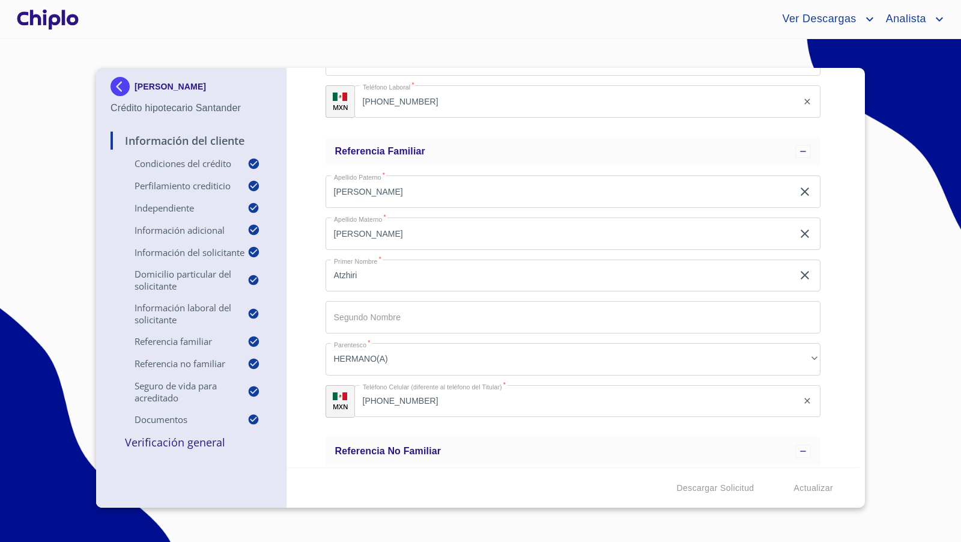
scroll to position [3175, 0]
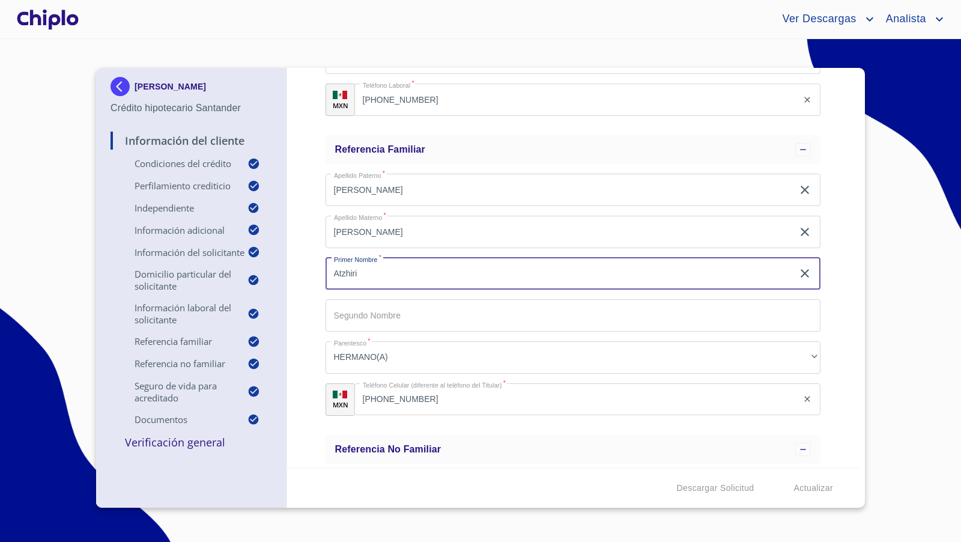
drag, startPoint x: 368, startPoint y: 273, endPoint x: 315, endPoint y: 270, distance: 53.5
click at [313, 270] on div "Información del Cliente Condiciones del Crédito Selecciona tu producto   * Adqu…" at bounding box center [573, 267] width 572 height 399
click at [437, 392] on input "[PHONE_NUMBER]" at bounding box center [576, 399] width 444 height 32
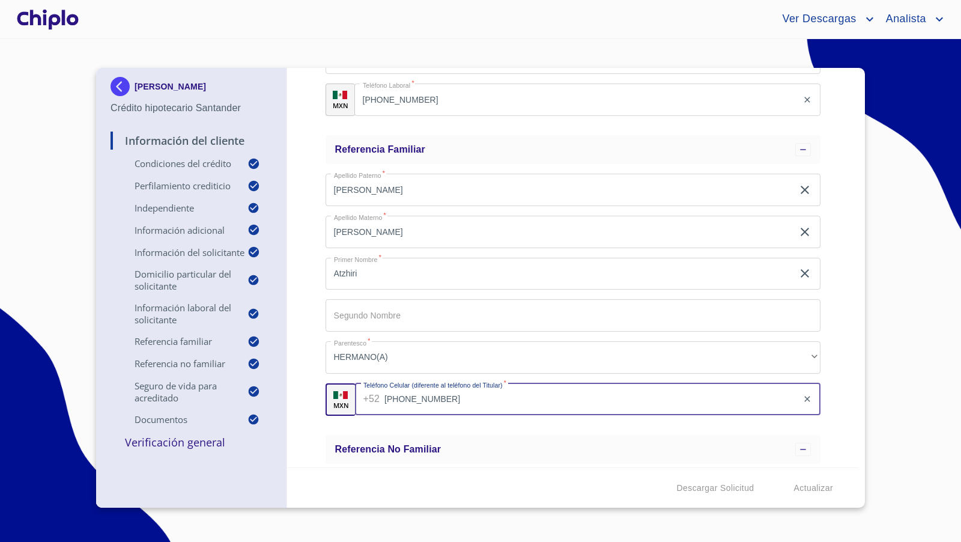
click at [450, 395] on input "[PHONE_NUMBER]" at bounding box center [590, 399] width 413 height 32
click at [301, 282] on div "Información del Cliente Condiciones del Crédito Selecciona tu producto   * Adqu…" at bounding box center [573, 267] width 572 height 399
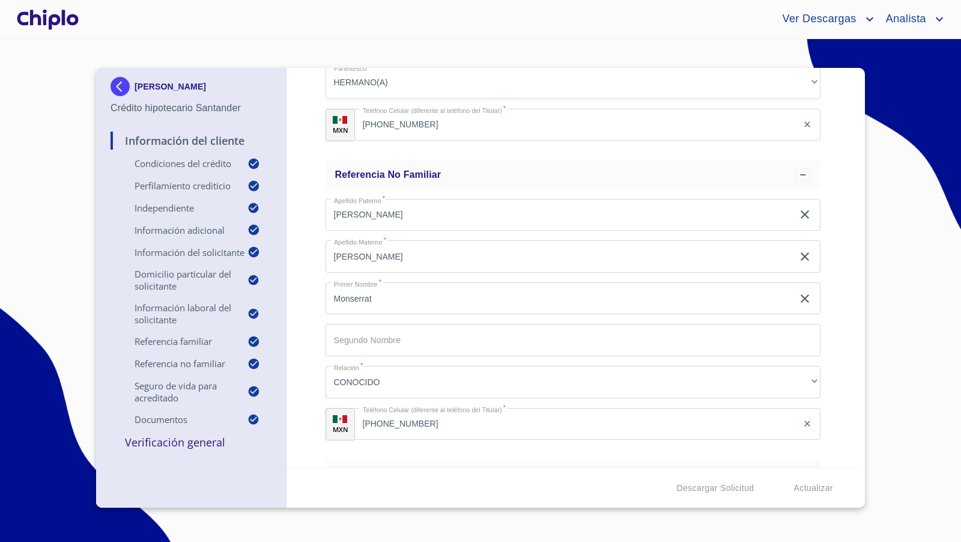
scroll to position [3454, 0]
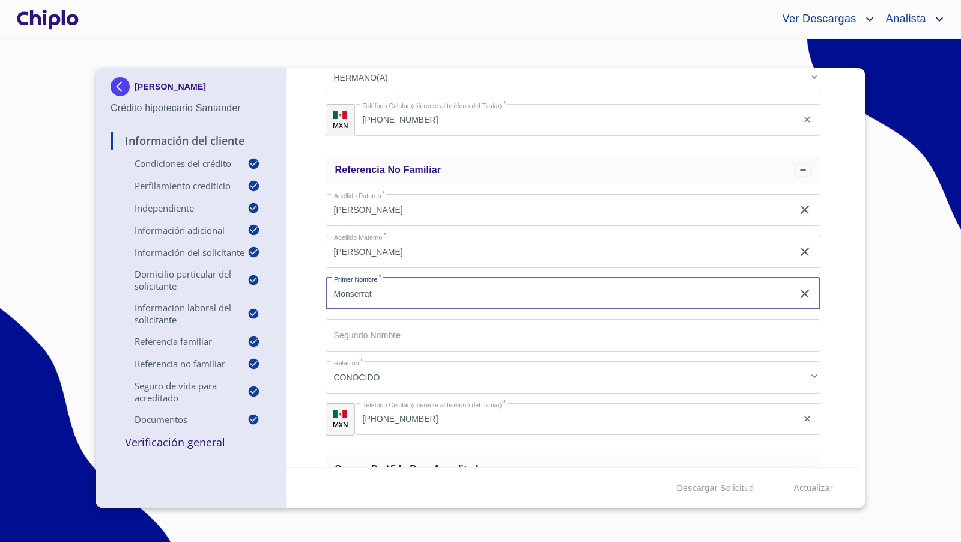
drag, startPoint x: 384, startPoint y: 294, endPoint x: 310, endPoint y: 286, distance: 74.3
click at [310, 286] on div "Información del Cliente Condiciones del Crédito Selecciona tu producto   * Adqu…" at bounding box center [573, 267] width 572 height 399
click at [315, 378] on div "Información del Cliente Condiciones del Crédito Selecciona tu producto   * Adqu…" at bounding box center [573, 267] width 572 height 399
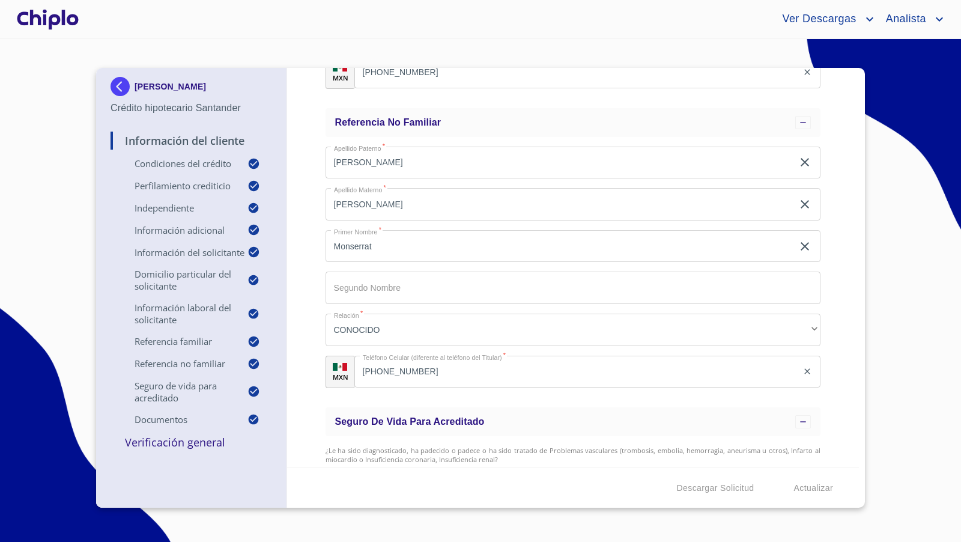
scroll to position [3510, 0]
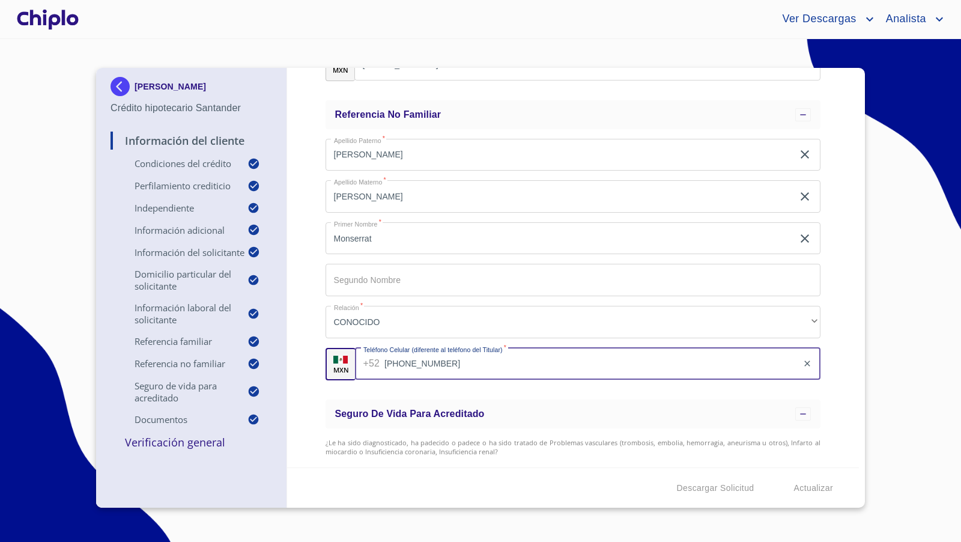
click at [458, 362] on input "[PHONE_NUMBER]" at bounding box center [590, 364] width 413 height 32
click at [309, 301] on div "Información del Cliente Condiciones del Crédito Selecciona tu producto   * Adqu…" at bounding box center [573, 267] width 572 height 399
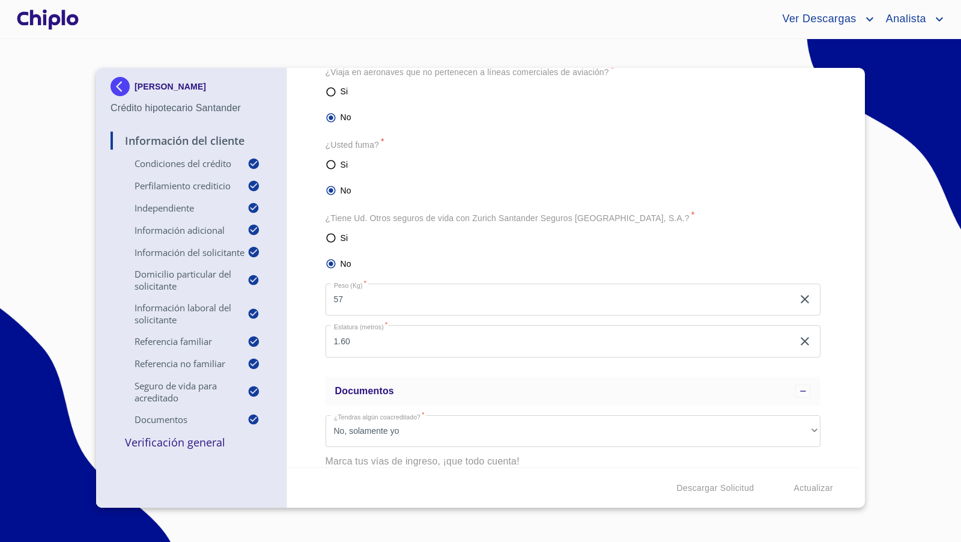
scroll to position [4779, 0]
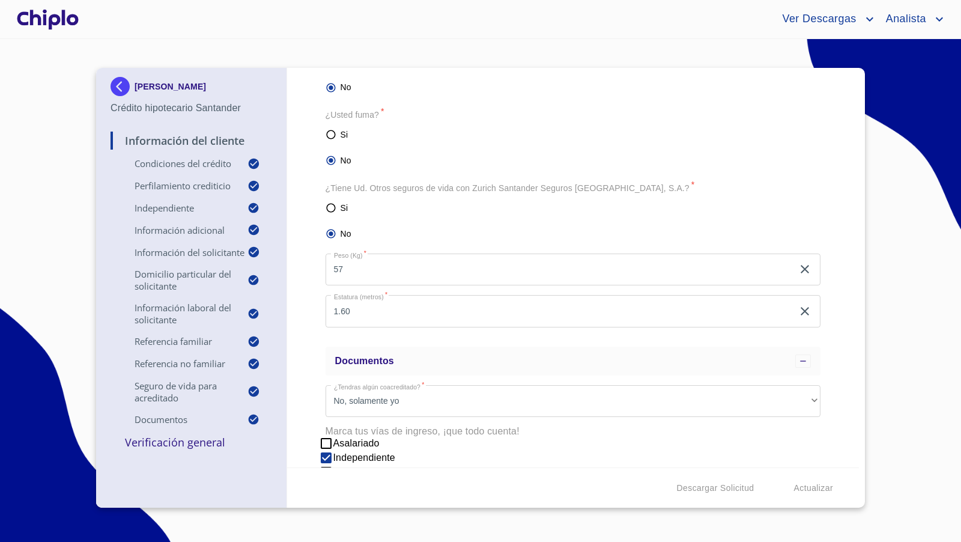
click at [313, 376] on div "Información del Cliente Condiciones del Crédito Selecciona tu producto   * Adqu…" at bounding box center [573, 267] width 572 height 399
click at [852, 387] on div "Información del Cliente Condiciones del Crédito Selecciona tu producto   * Adqu…" at bounding box center [573, 267] width 572 height 399
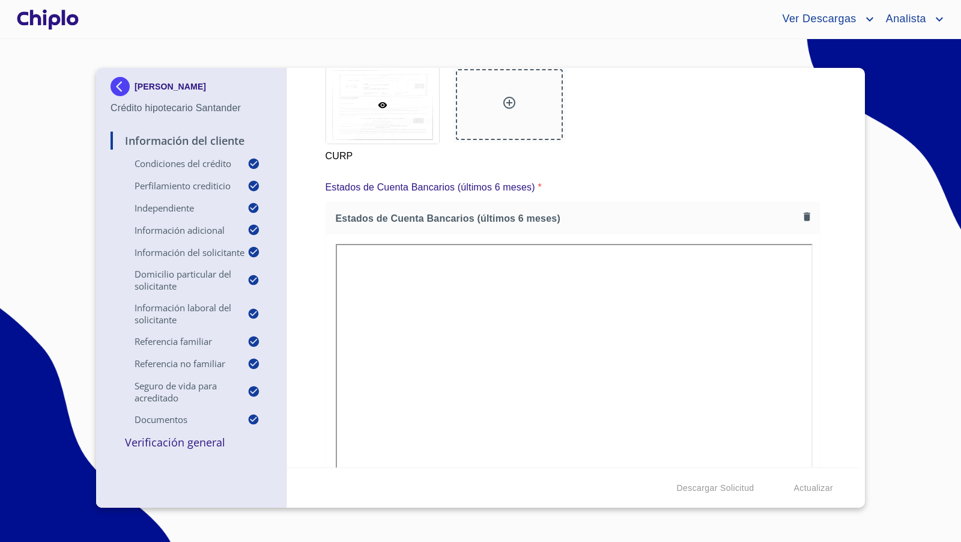
scroll to position [8162, 0]
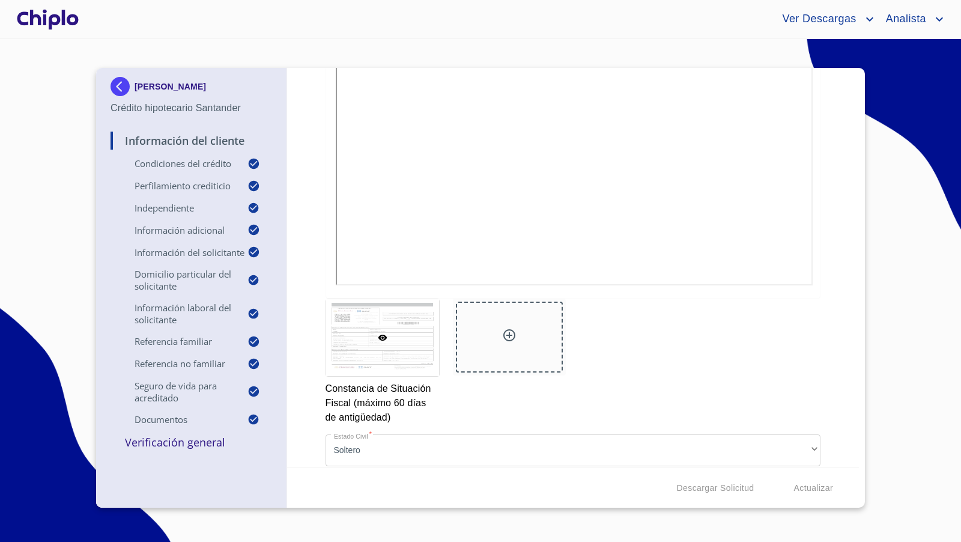
click at [173, 447] on p "Verificación General" at bounding box center [192, 442] width 162 height 14
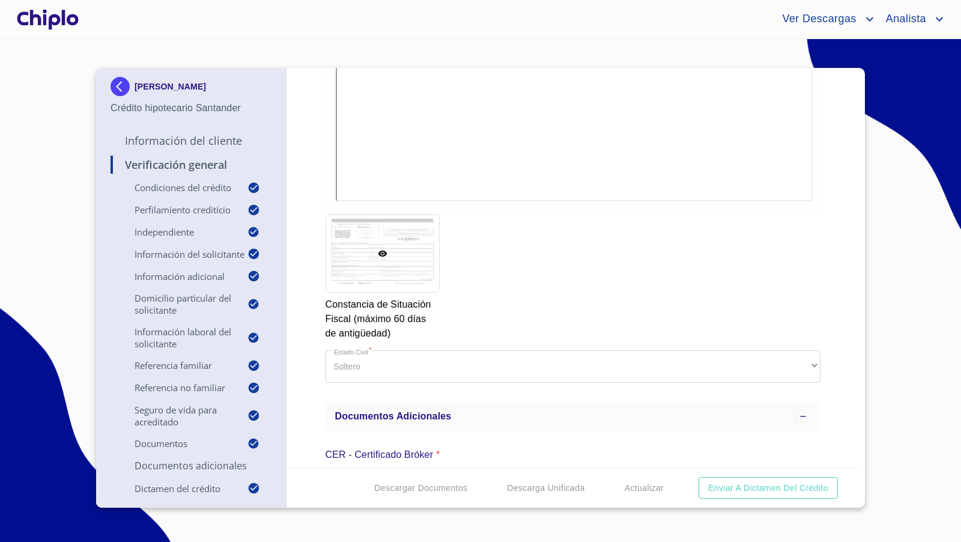
click at [838, 381] on div "Verificación General Condiciones del Crédito Selecciona tu producto   * Adquisi…" at bounding box center [573, 267] width 572 height 399
click at [74, 20] on div at bounding box center [47, 19] width 67 height 38
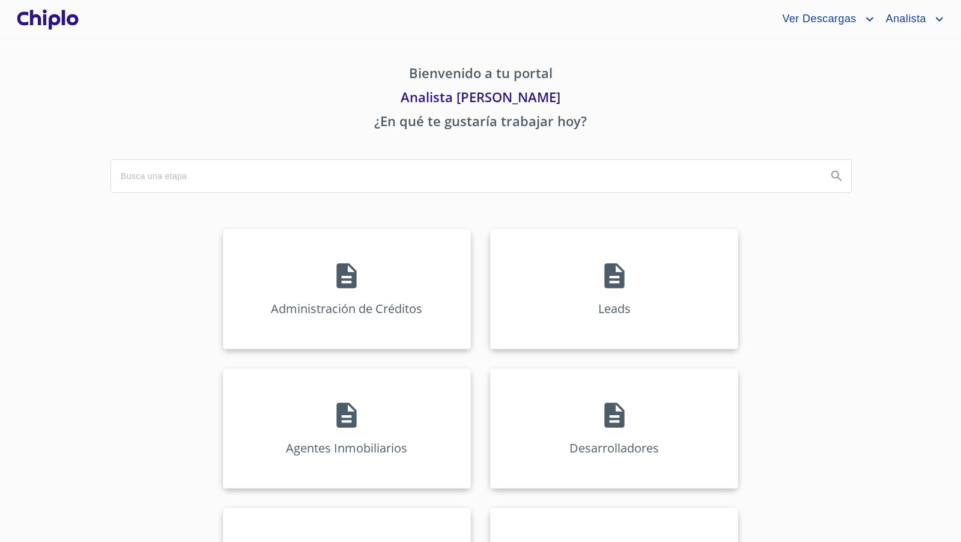
click at [62, 19] on div at bounding box center [47, 19] width 67 height 38
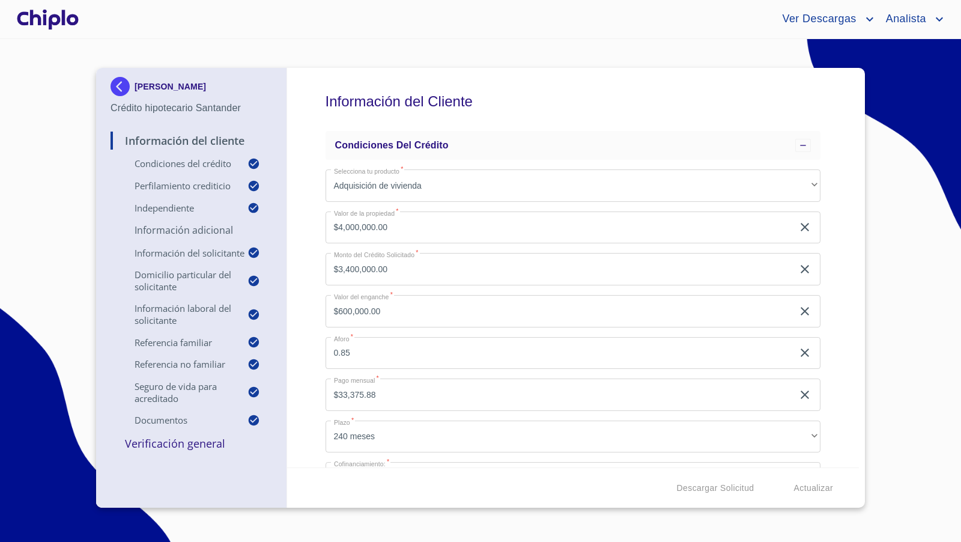
click at [197, 447] on p "Verificación General" at bounding box center [192, 443] width 162 height 14
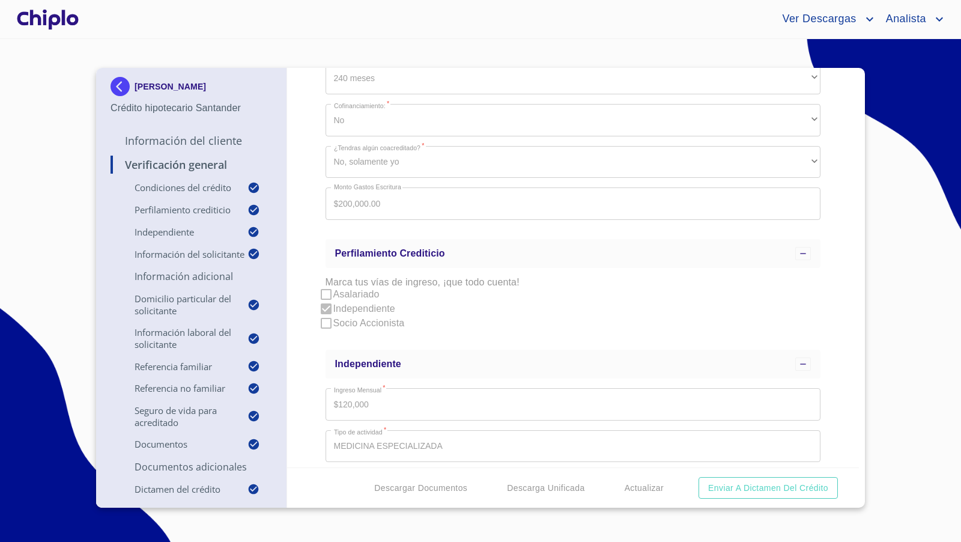
scroll to position [737, 0]
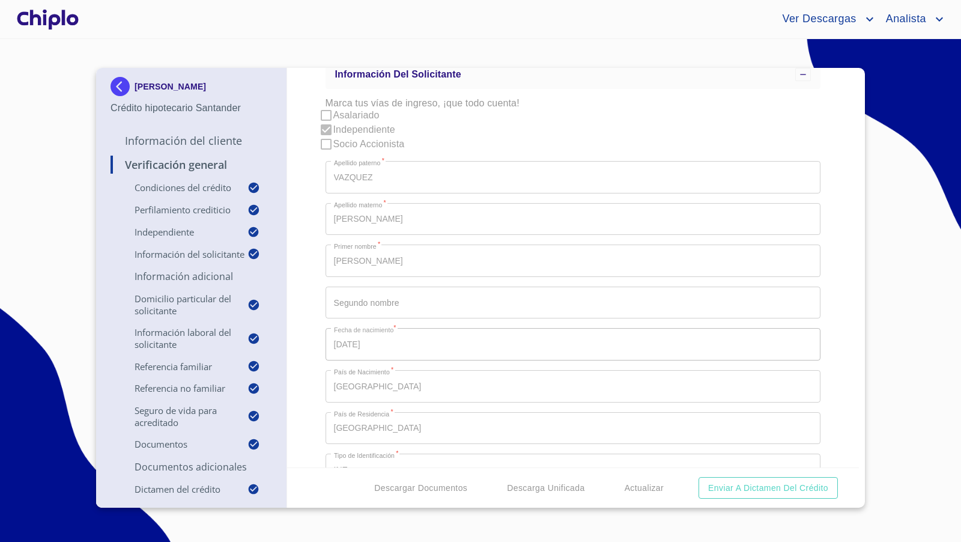
click at [298, 196] on div "Verificación General Condiciones del Crédito Selecciona tu producto   * Adquisi…" at bounding box center [573, 267] width 572 height 399
click at [840, 306] on div "Verificación General Condiciones del Crédito Selecciona tu producto   * Adquisi…" at bounding box center [573, 267] width 572 height 399
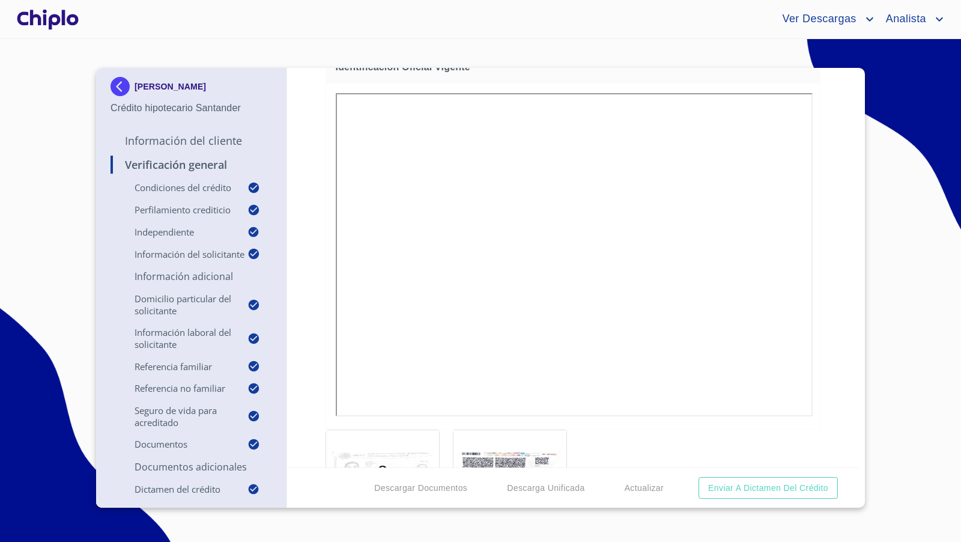
scroll to position [5145, 0]
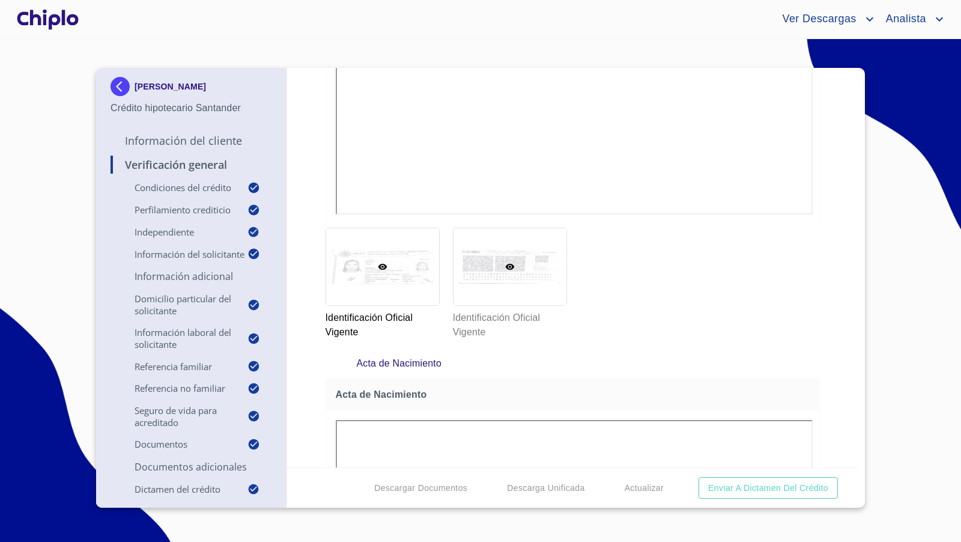
click at [536, 285] on div at bounding box center [509, 266] width 113 height 77
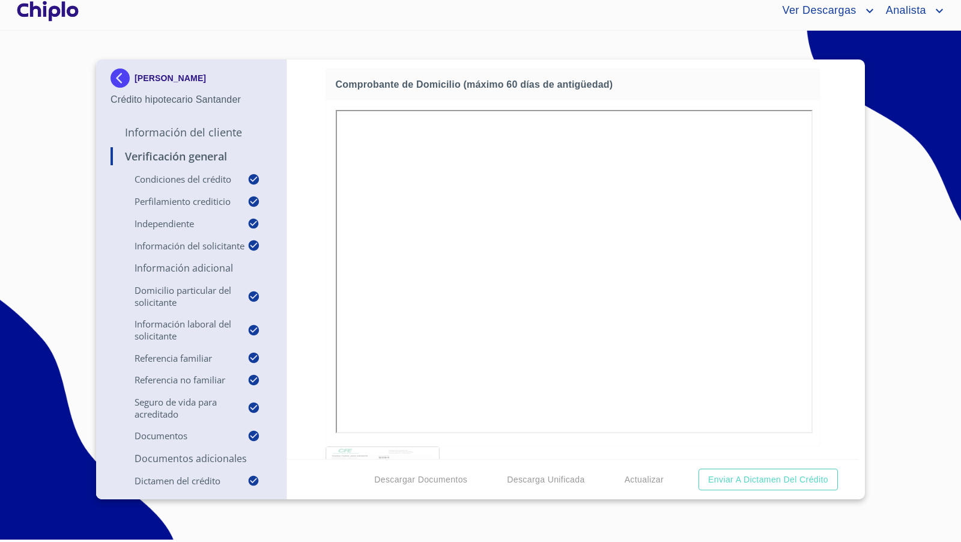
scroll to position [6183, 0]
